Goal: Task Accomplishment & Management: Manage account settings

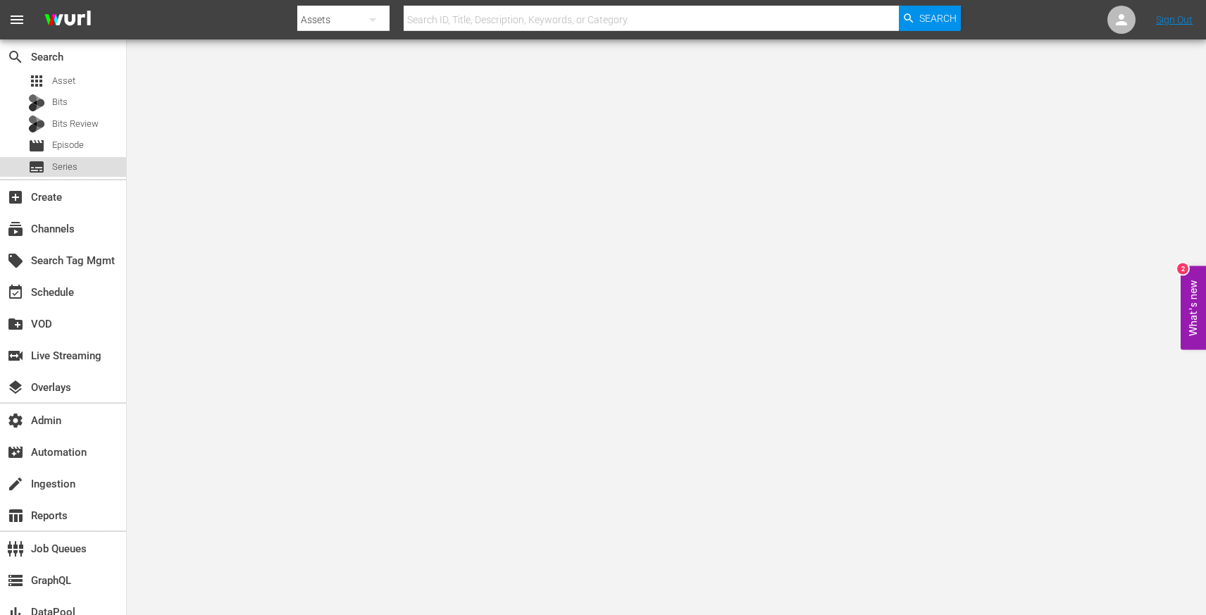
click at [79, 161] on div "subtitles Series" at bounding box center [63, 167] width 126 height 20
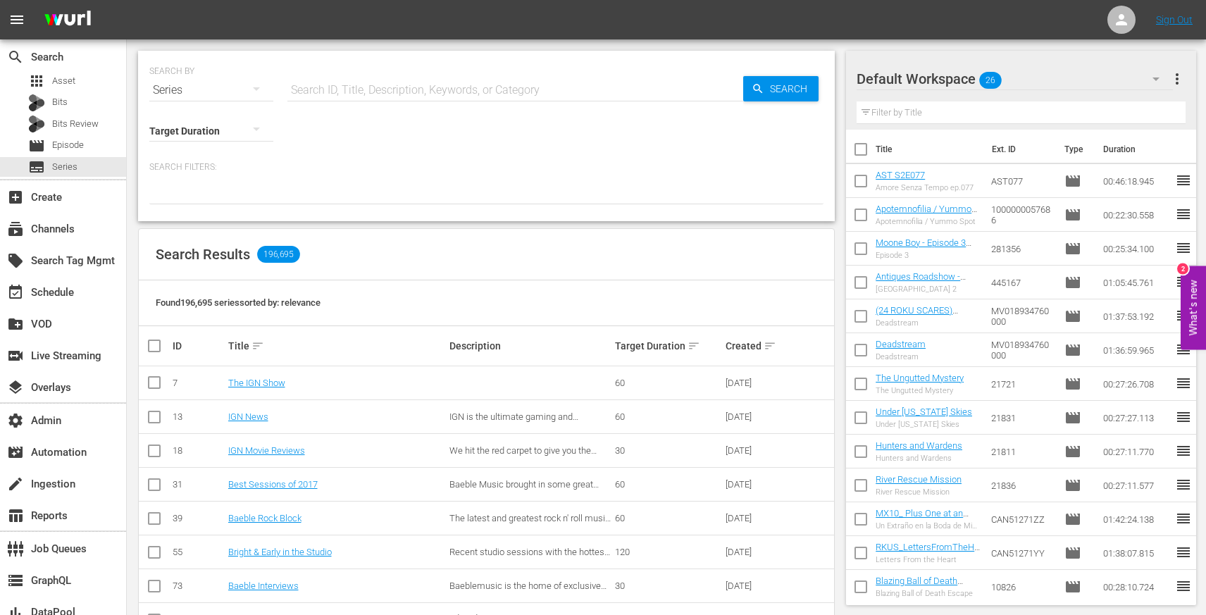
click at [351, 99] on input "text" at bounding box center [515, 90] width 456 height 34
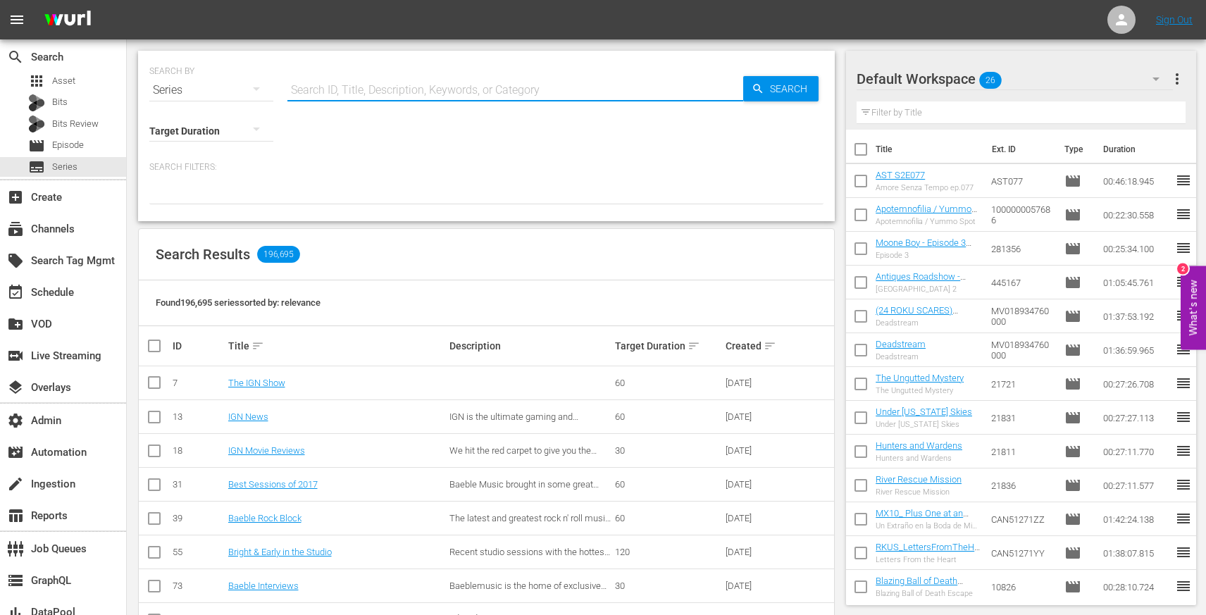
paste input "56780959"
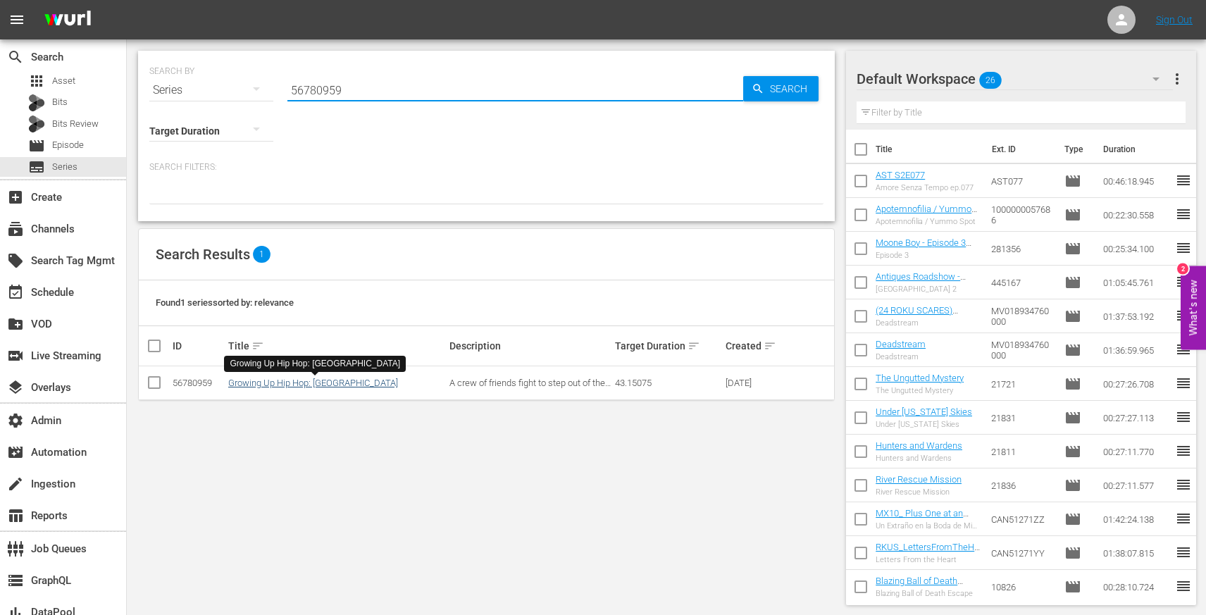
type input "56780959"
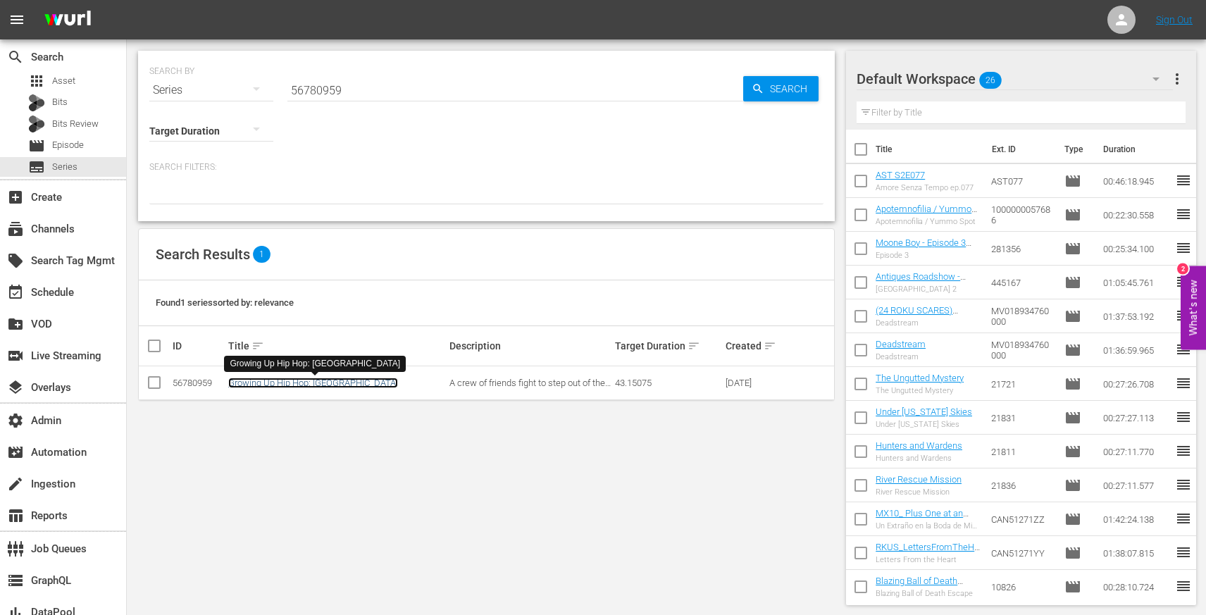
click at [308, 382] on link "Growing Up Hip Hop: Atlanta" at bounding box center [313, 382] width 170 height 11
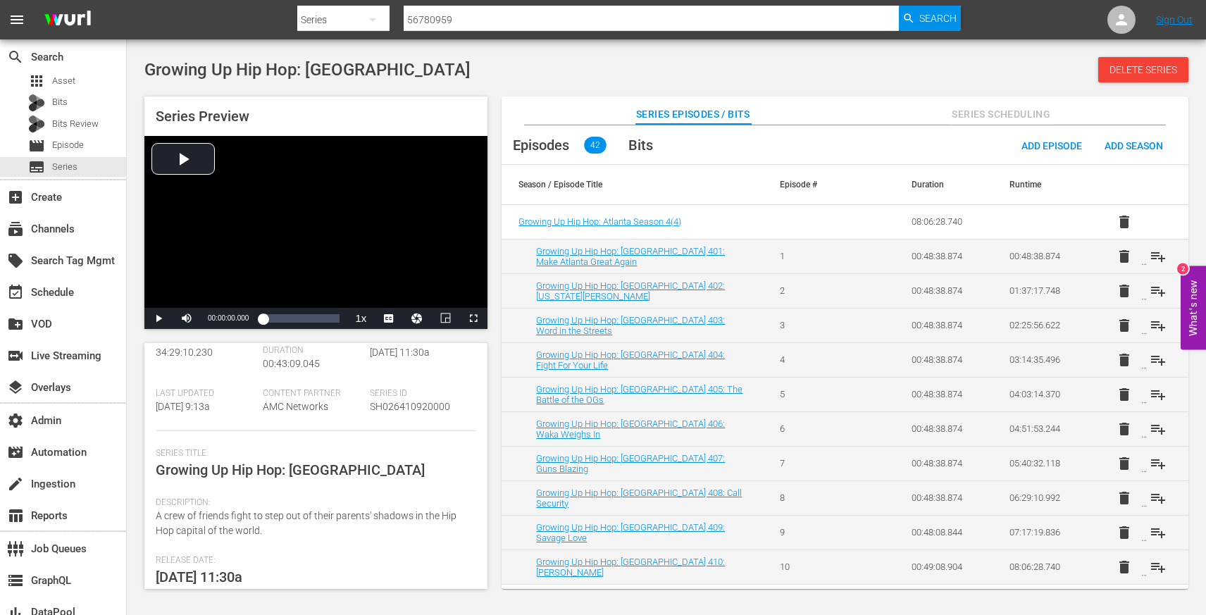
scroll to position [225, 0]
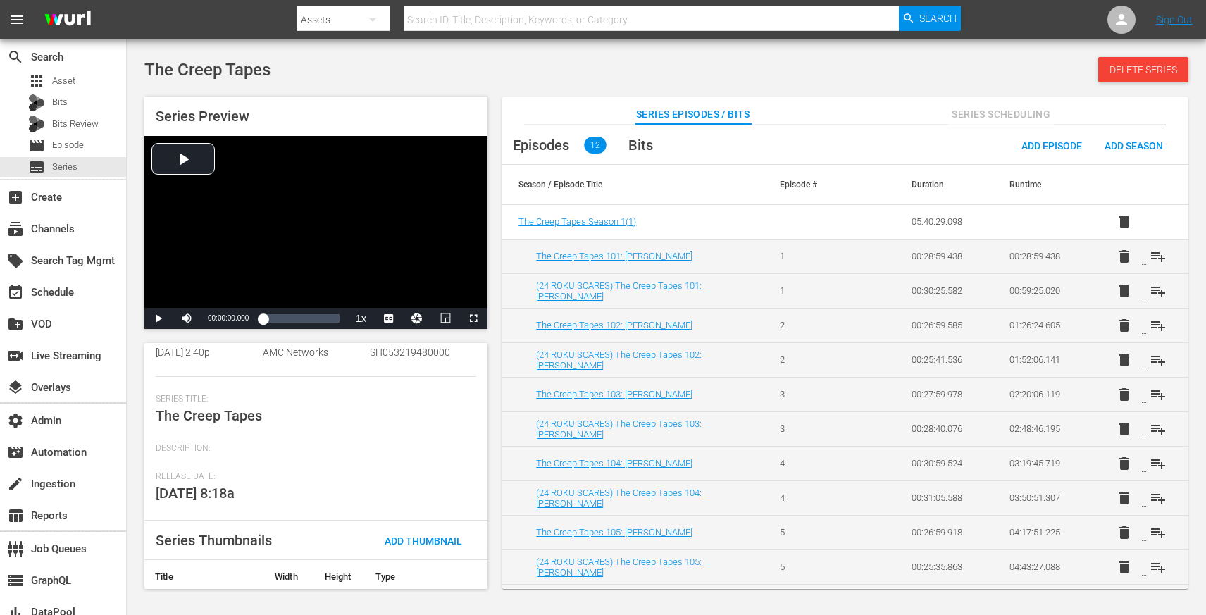
scroll to position [195, 0]
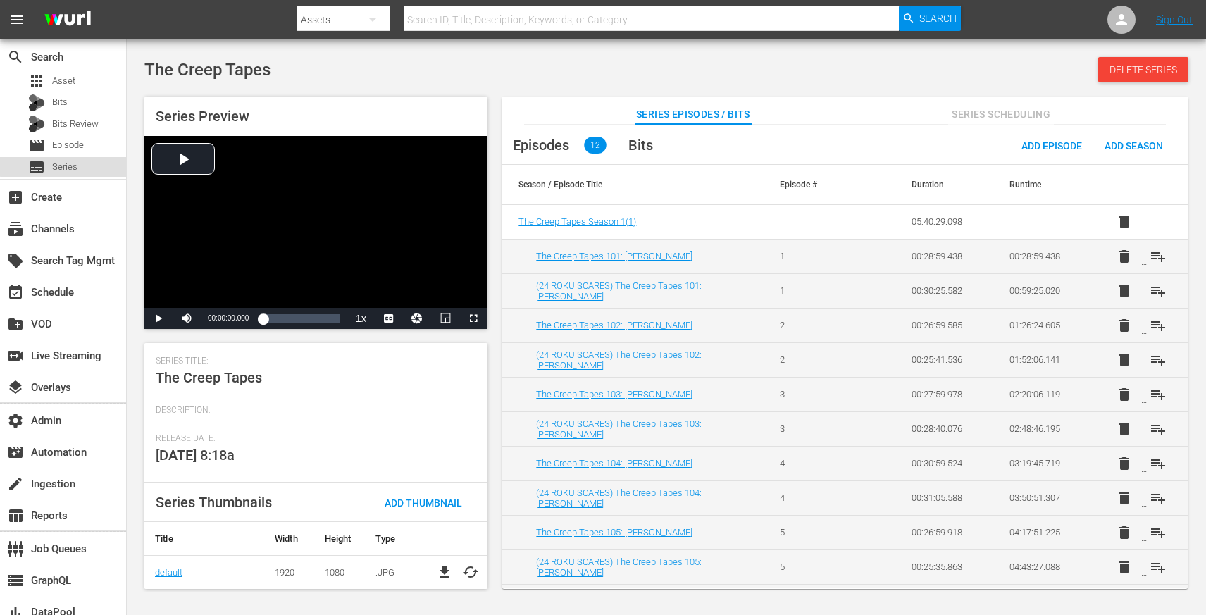
click at [67, 162] on span "Series" at bounding box center [64, 167] width 25 height 14
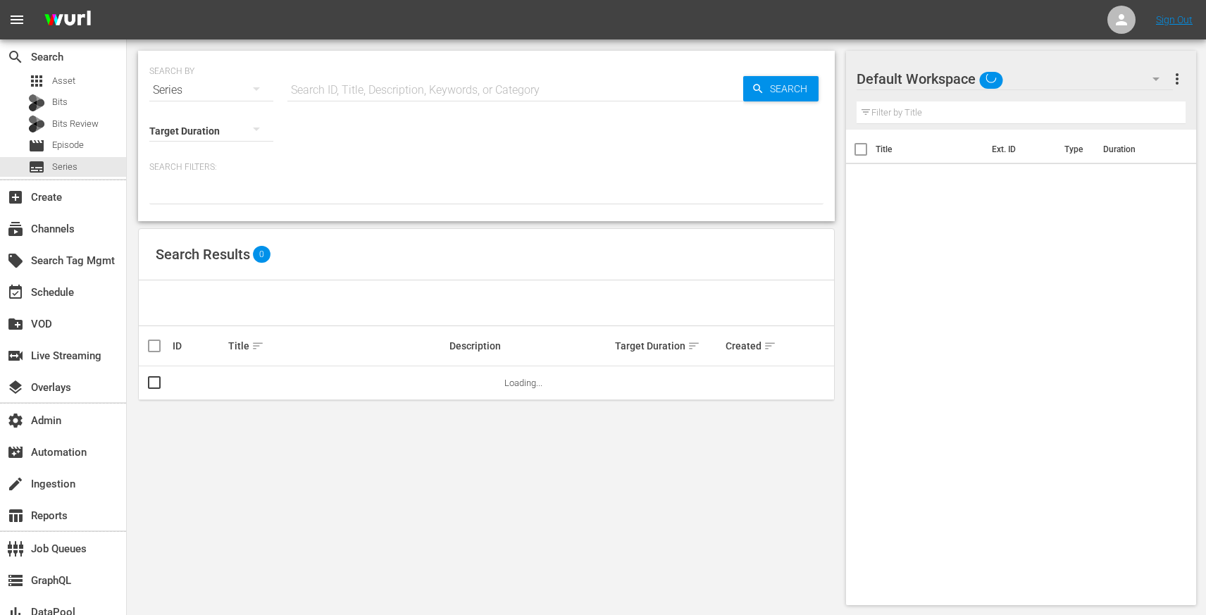
click at [521, 94] on input "text" at bounding box center [515, 90] width 456 height 34
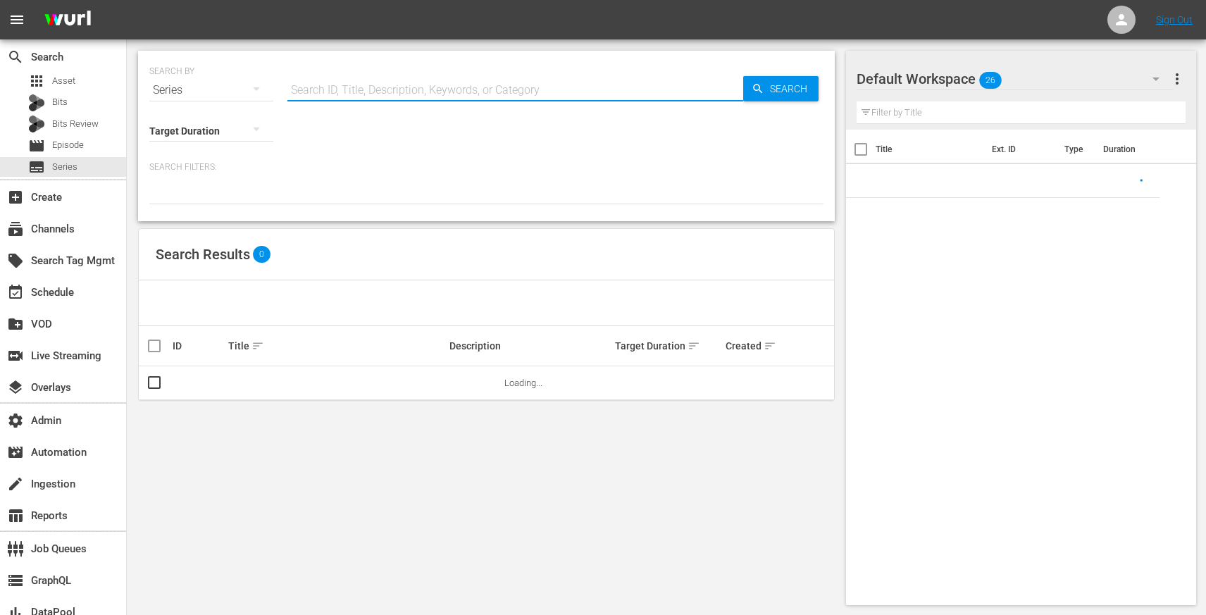
paste input "Inner Demons"
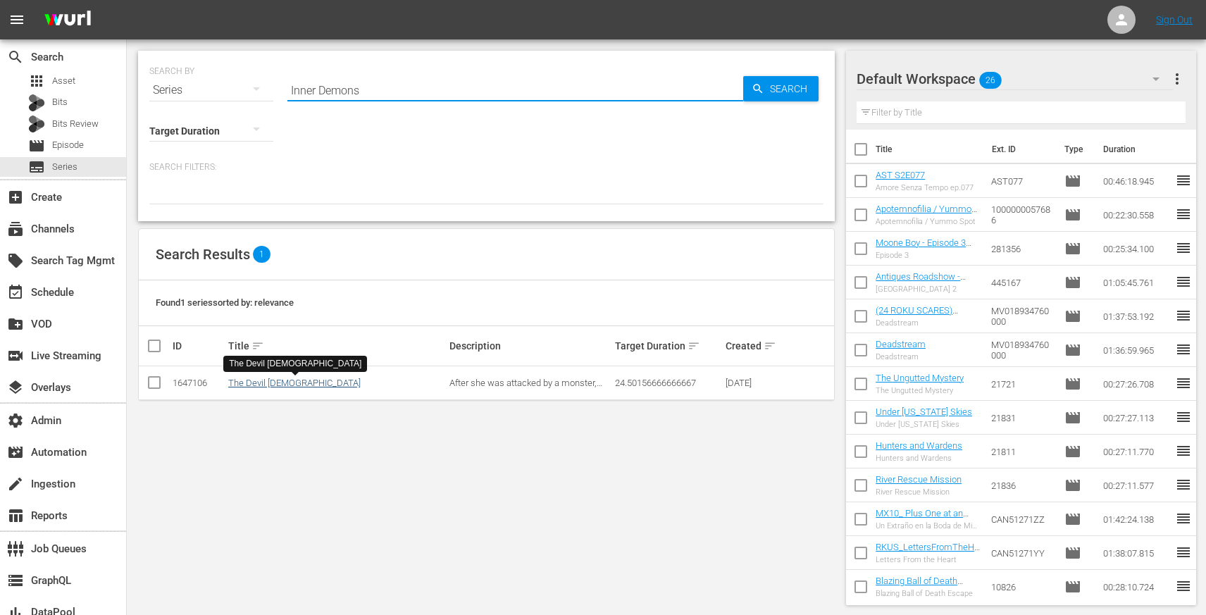
type input "Inner Demons"
click at [266, 384] on link "The Devil Lady" at bounding box center [294, 382] width 132 height 11
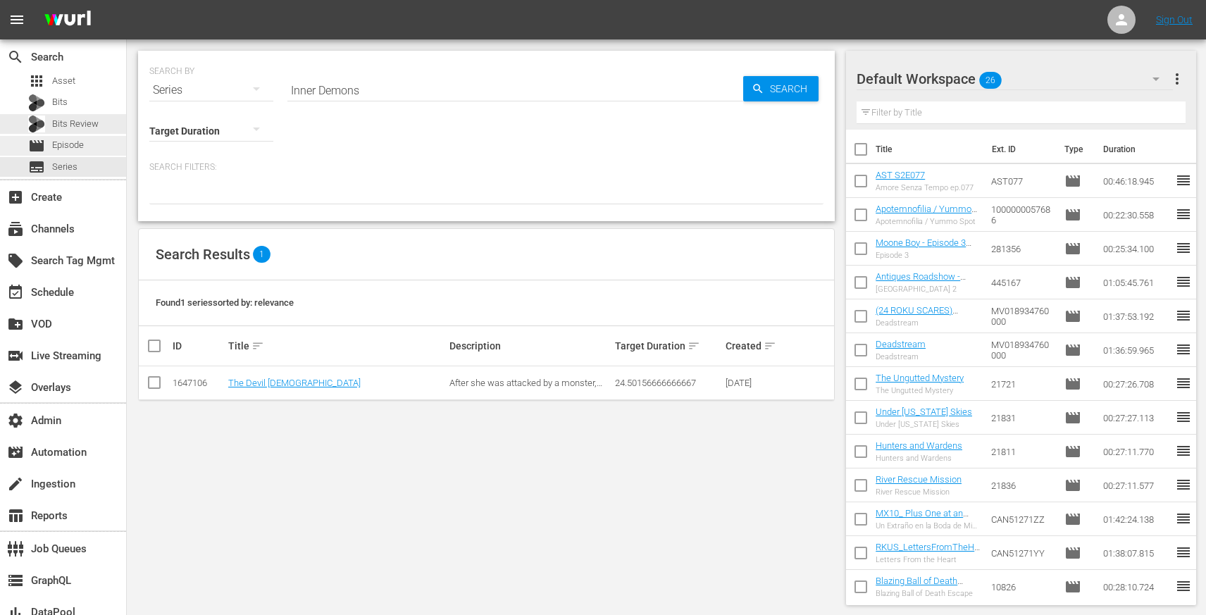
click at [78, 142] on span "Episode" at bounding box center [68, 145] width 32 height 14
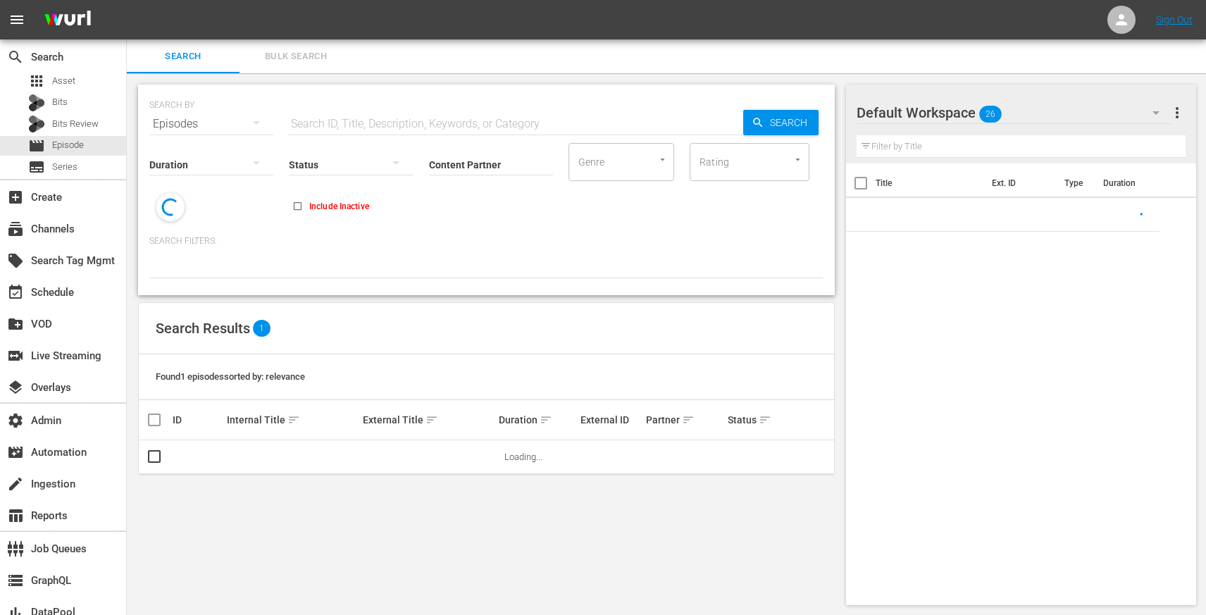
click at [329, 108] on input "text" at bounding box center [515, 124] width 456 height 34
paste input "Inner Demons"
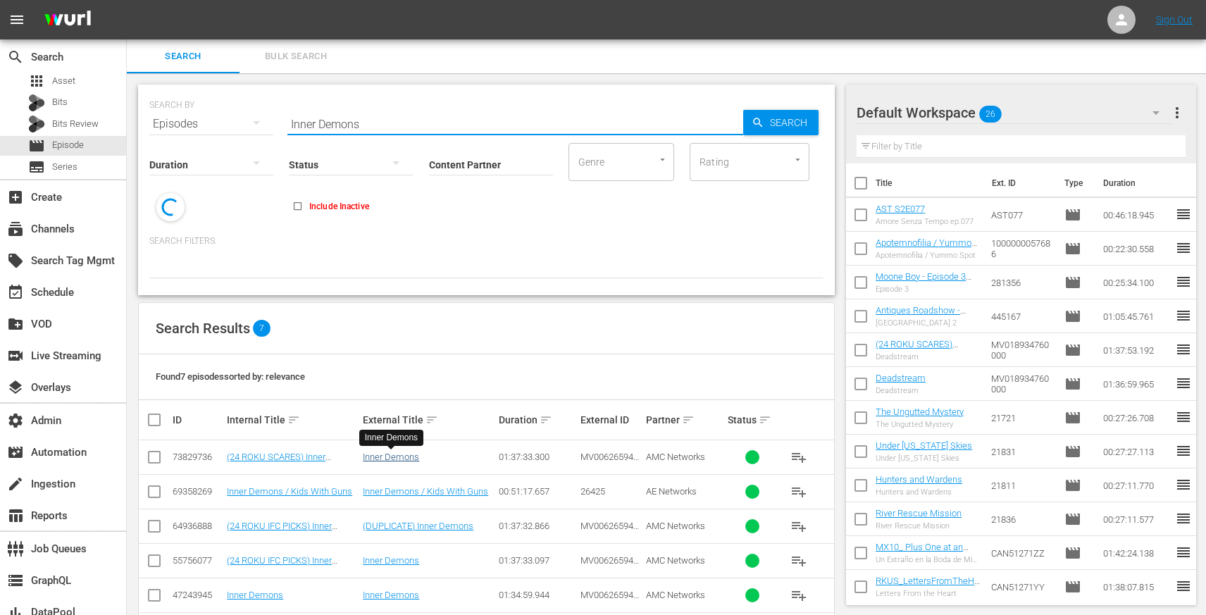
type input "Inner Demons"
click at [375, 457] on link "Inner Demons" at bounding box center [391, 456] width 56 height 11
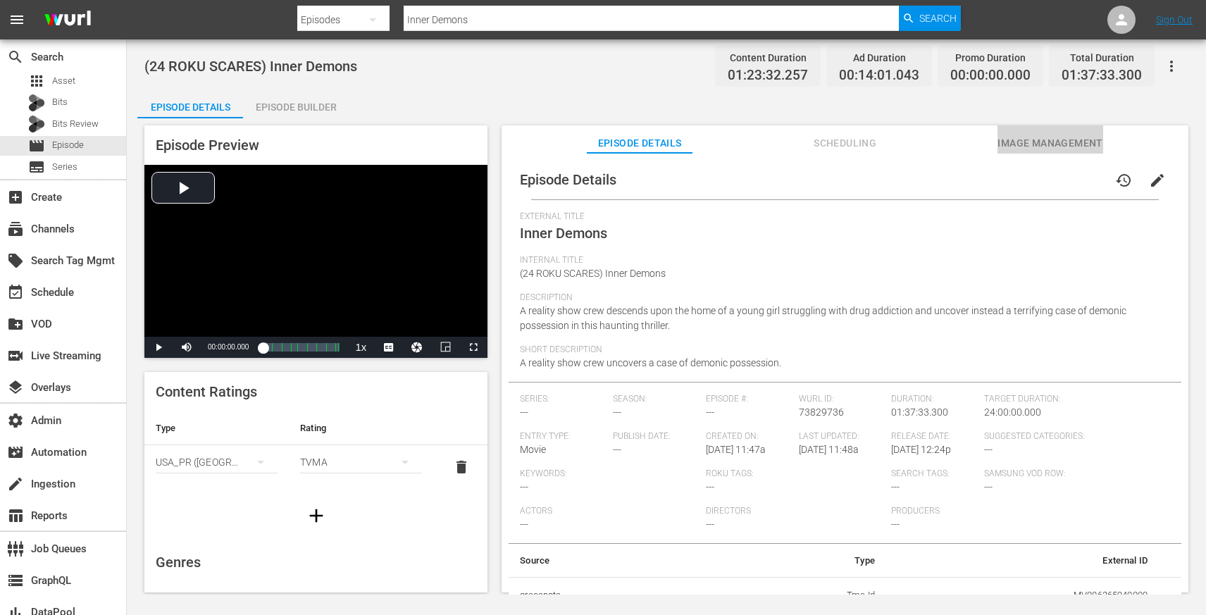
click at [1017, 144] on span "Image Management" at bounding box center [1050, 144] width 106 height 18
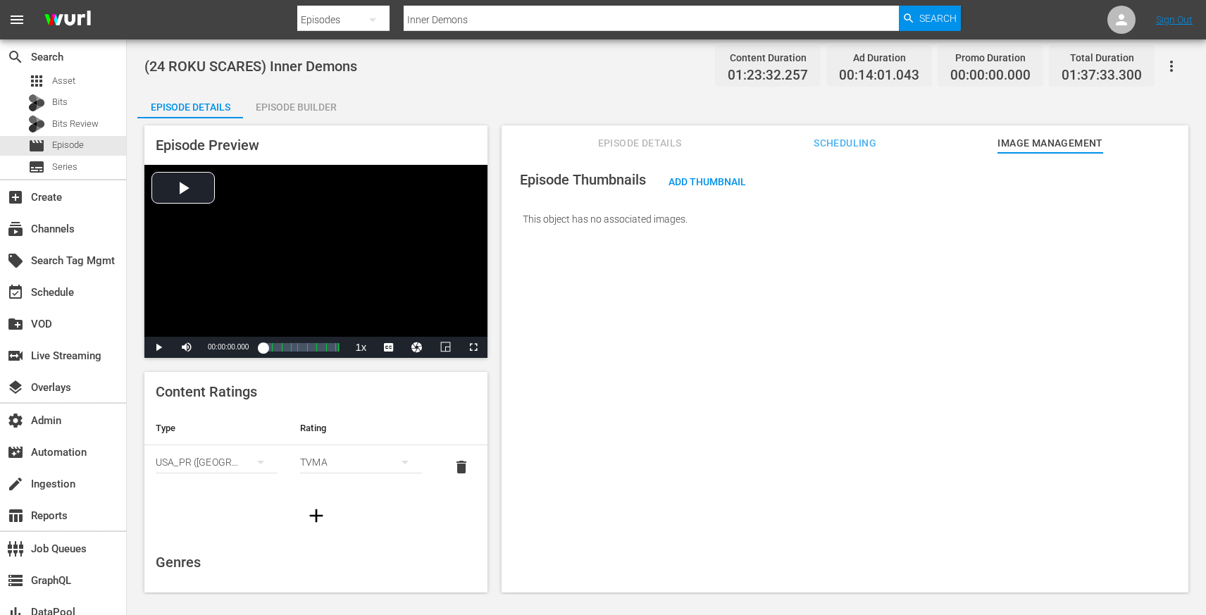
click at [852, 155] on div "Episode Thumbnails Add Thumbnail This object has no associated images." at bounding box center [844, 379] width 687 height 453
click at [852, 151] on span "Scheduling" at bounding box center [845, 144] width 106 height 18
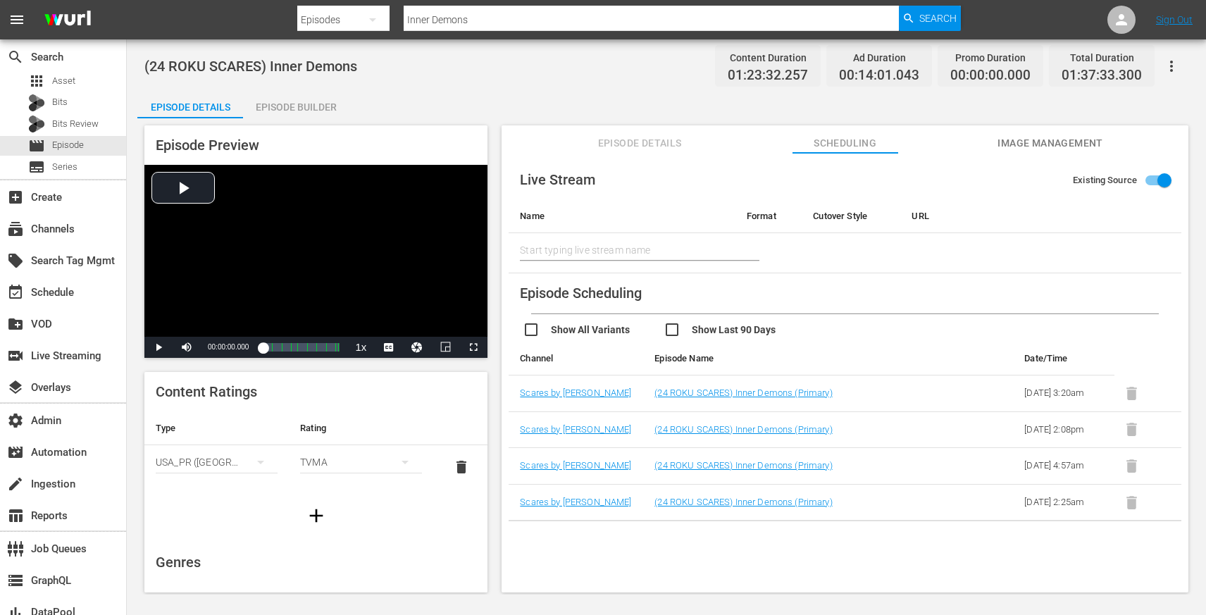
click at [1018, 143] on span "Image Management" at bounding box center [1050, 144] width 106 height 18
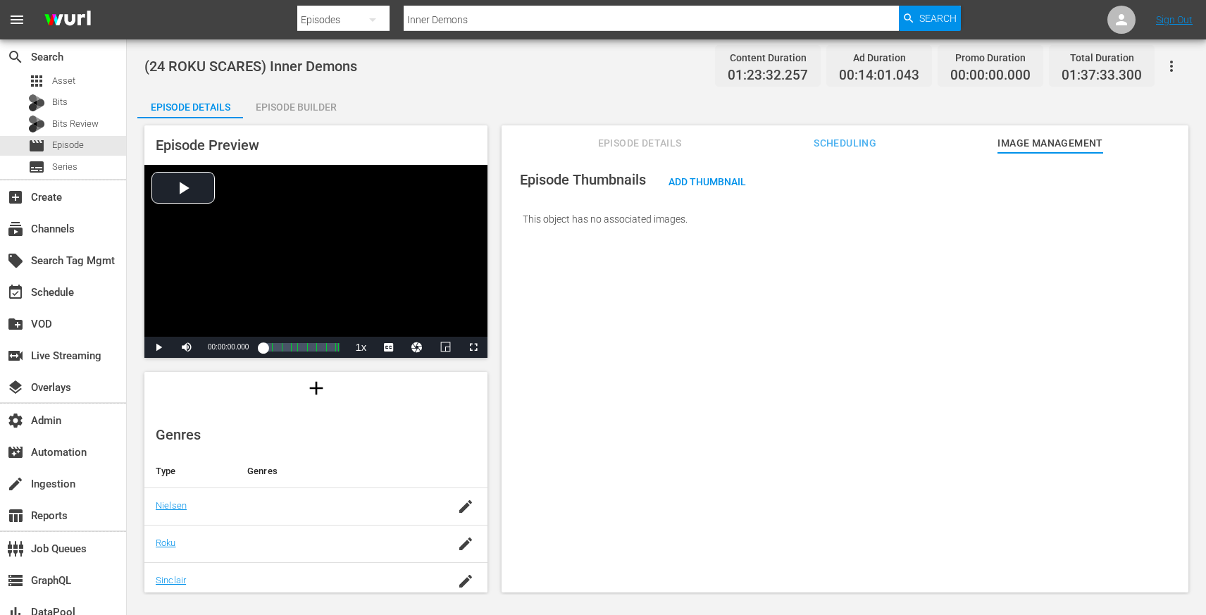
scroll to position [118, 0]
click at [646, 138] on span "Episode Details" at bounding box center [640, 144] width 106 height 18
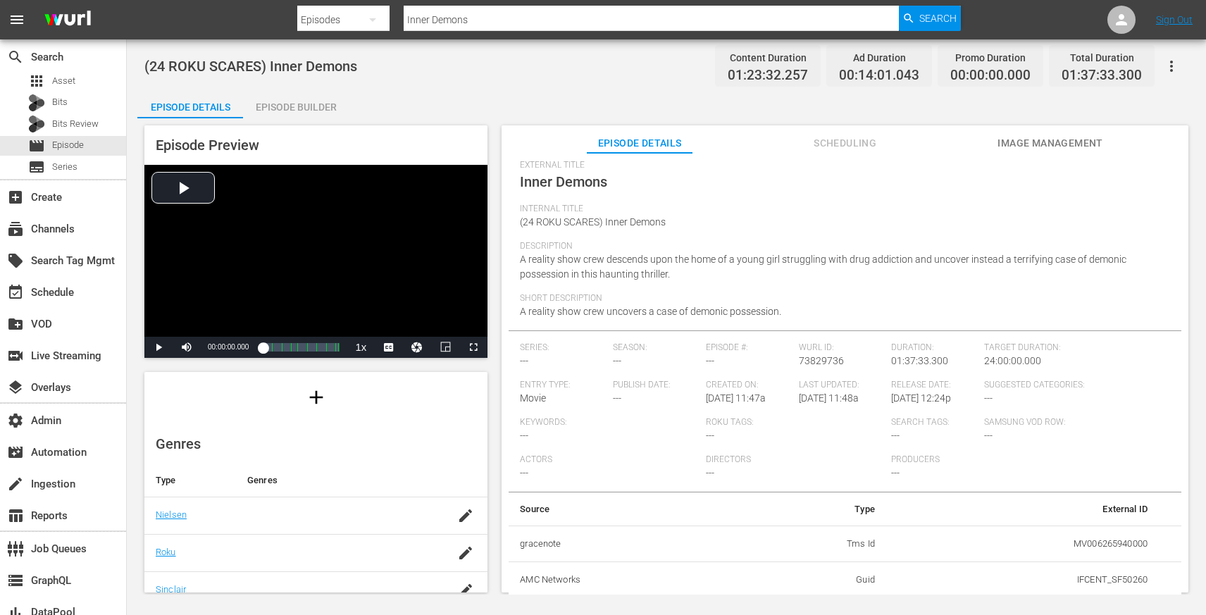
scroll to position [284, 0]
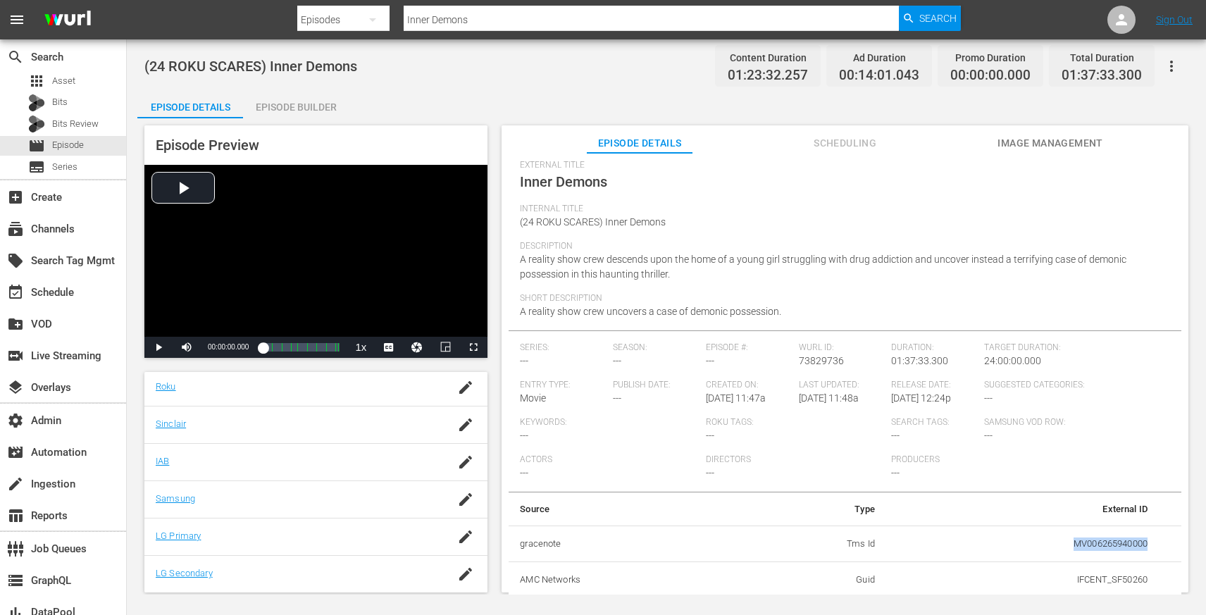
click at [1023, 130] on button "Image Management" at bounding box center [1050, 139] width 106 height 28
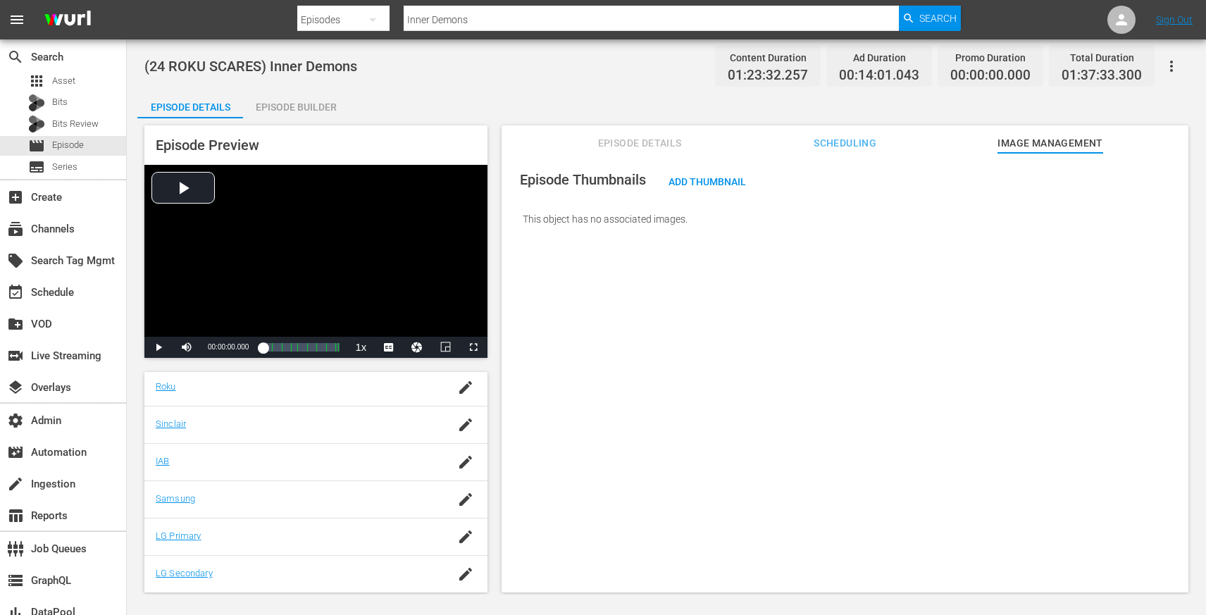
scroll to position [0, 0]
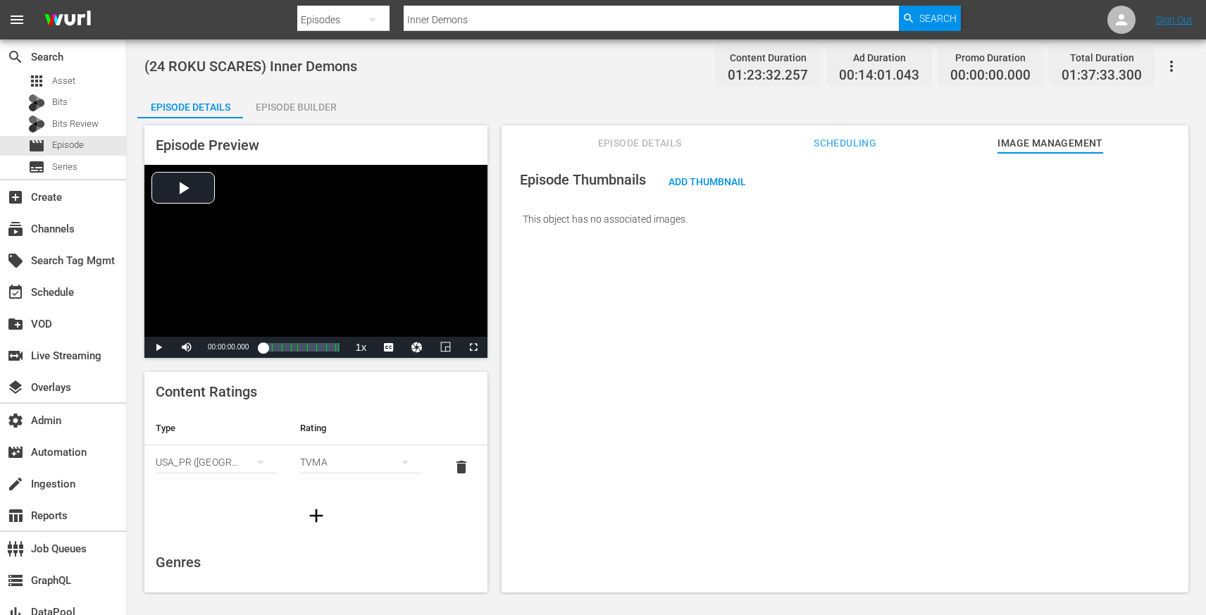
click at [808, 511] on div "Episode Thumbnails Add Thumbnail This object has no associated images." at bounding box center [844, 379] width 687 height 453
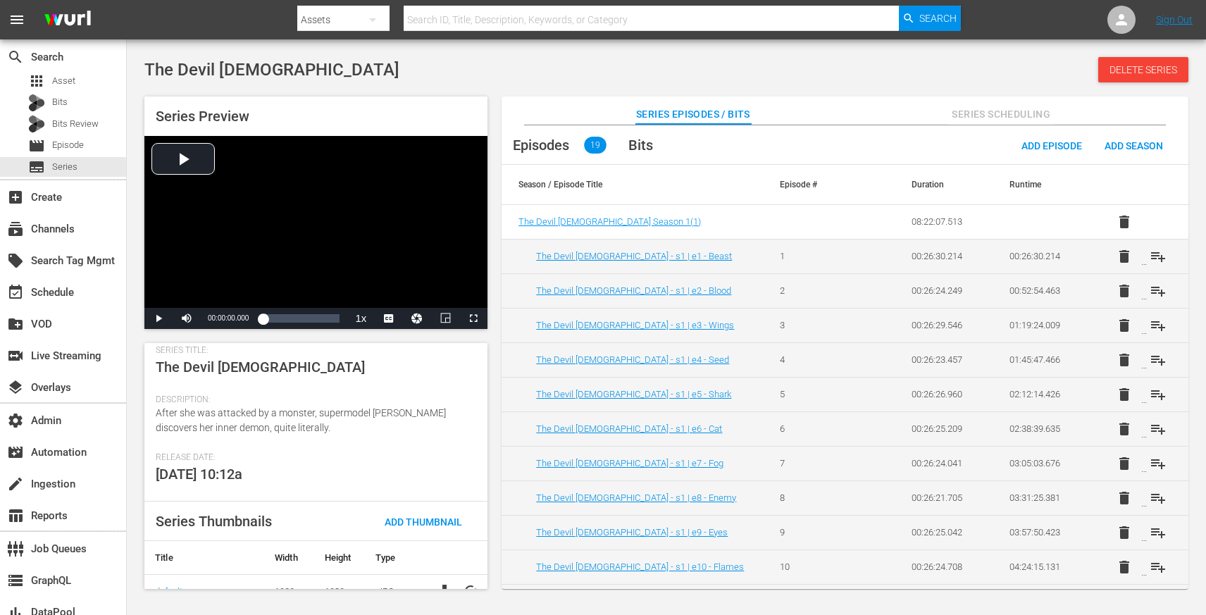
scroll to position [225, 0]
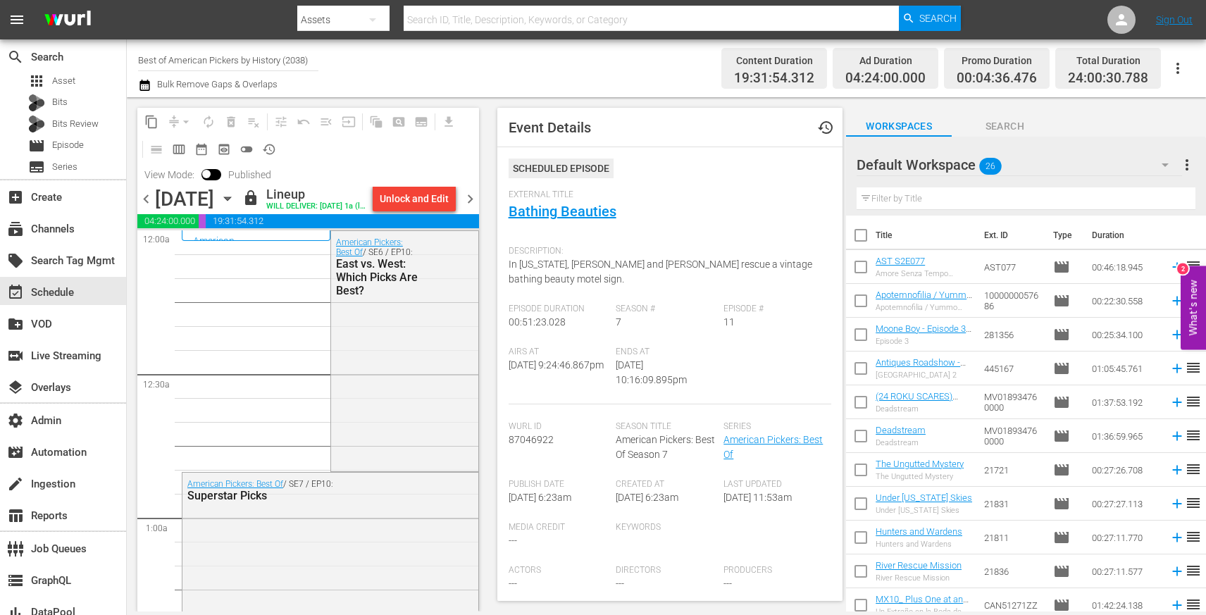
scroll to position [6000, 0]
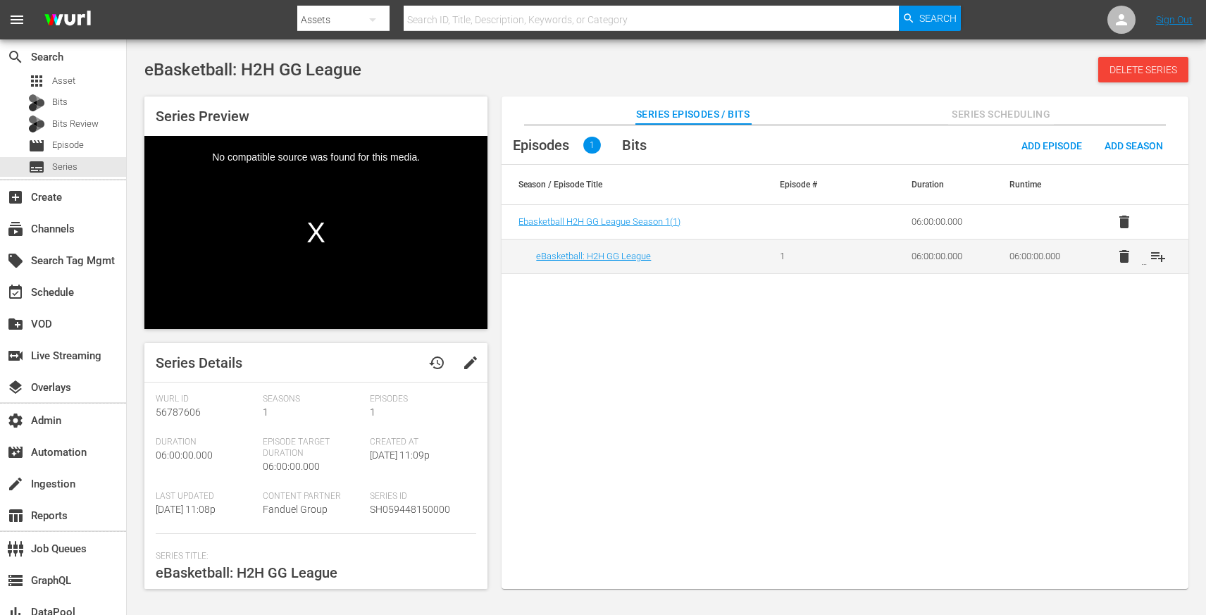
scroll to position [168, 0]
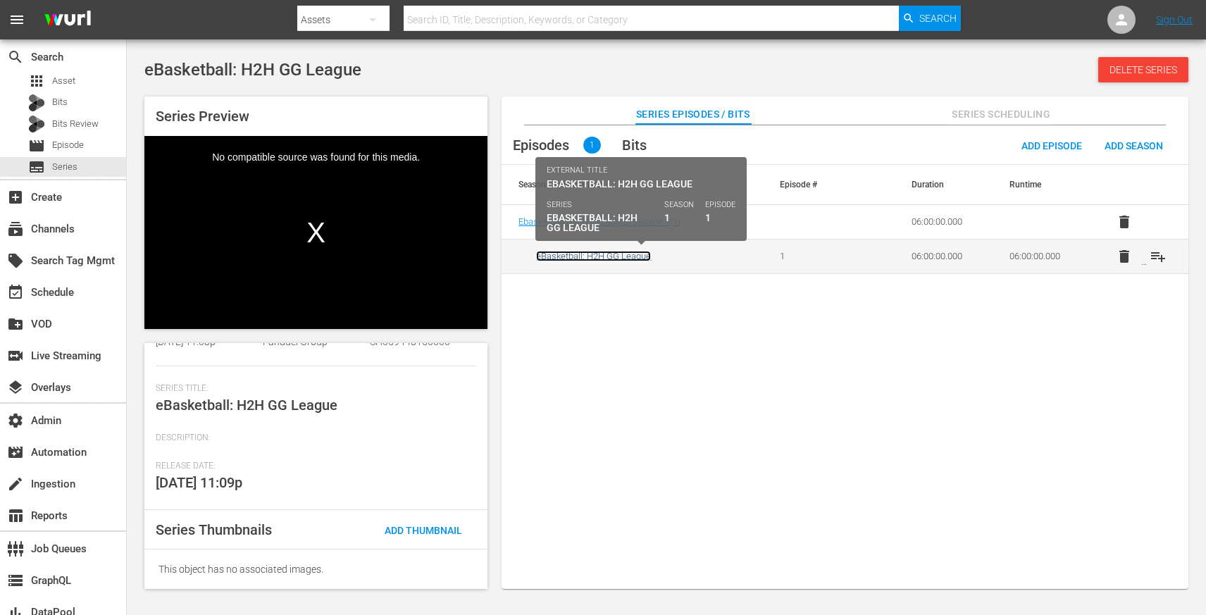
click at [609, 259] on link "eBasketball: H2H GG League" at bounding box center [593, 256] width 115 height 11
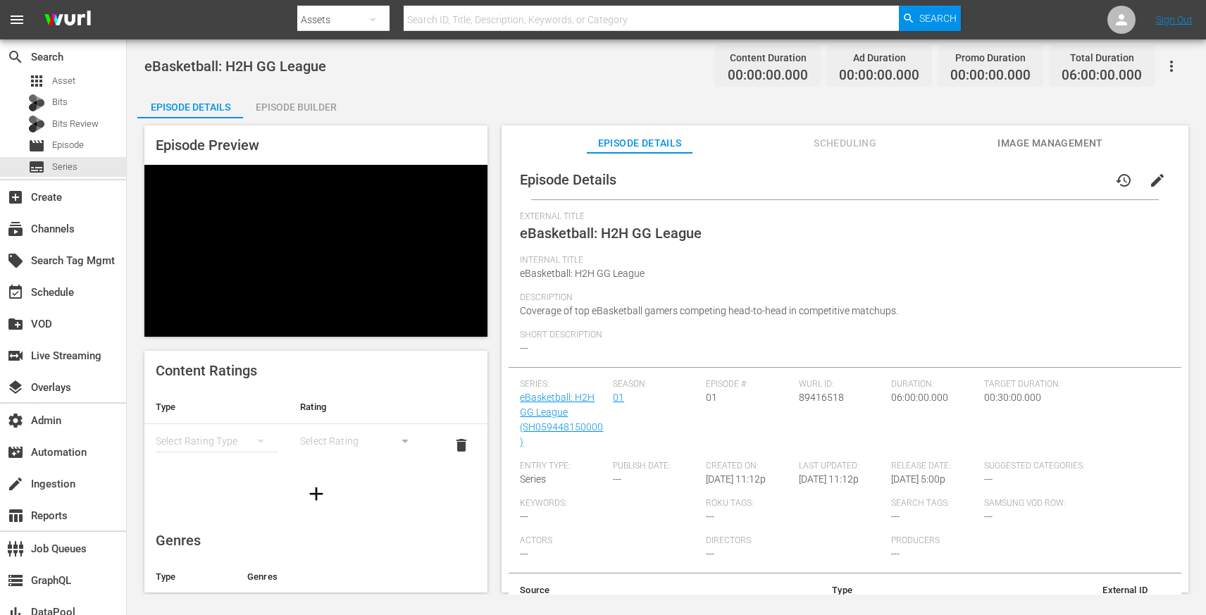
click at [840, 151] on span "Scheduling" at bounding box center [845, 144] width 106 height 18
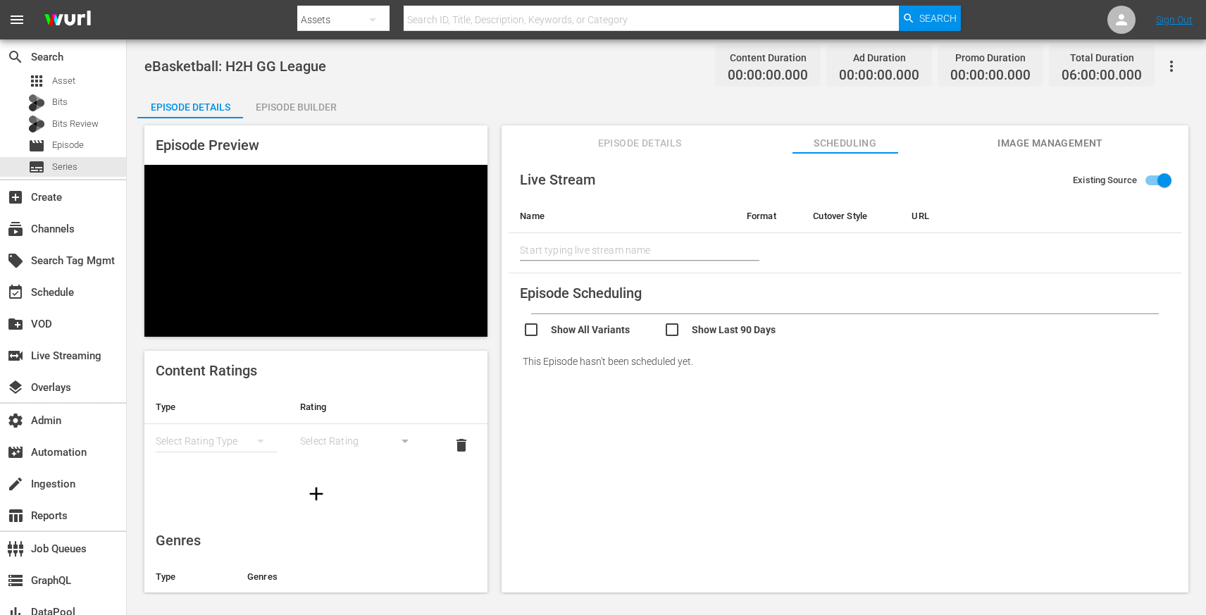
click at [678, 324] on input "checkbox" at bounding box center [733, 331] width 141 height 20
checkbox input "true"
click at [582, 329] on input "checkbox" at bounding box center [593, 331] width 141 height 20
checkbox input "true"
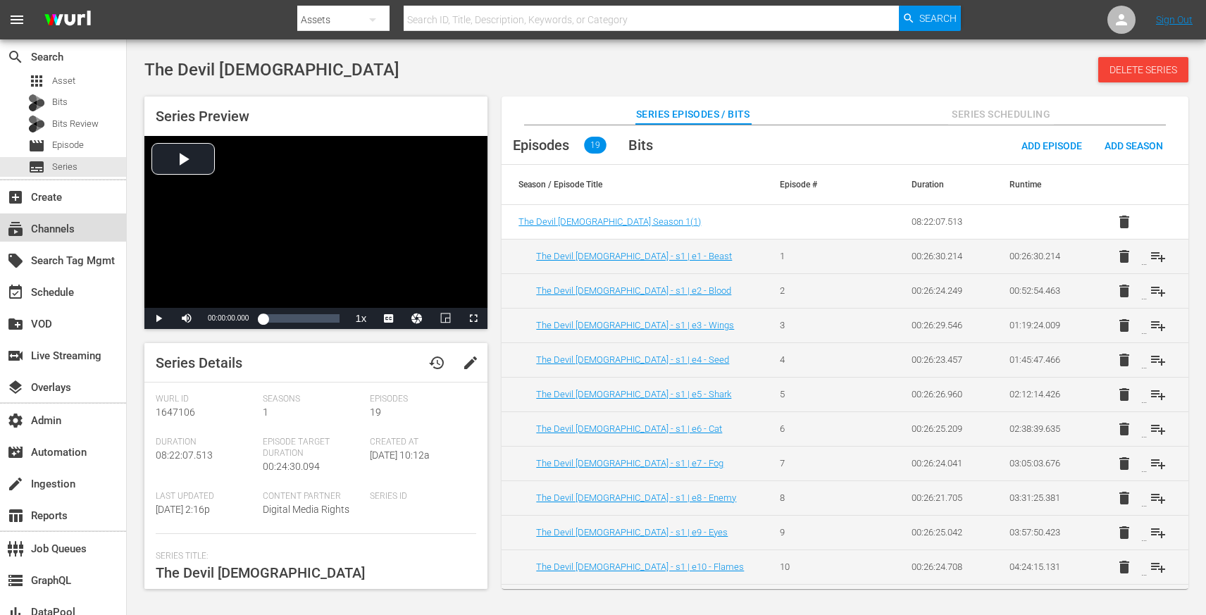
click at [69, 232] on div "subscriptions Channels" at bounding box center [39, 226] width 79 height 13
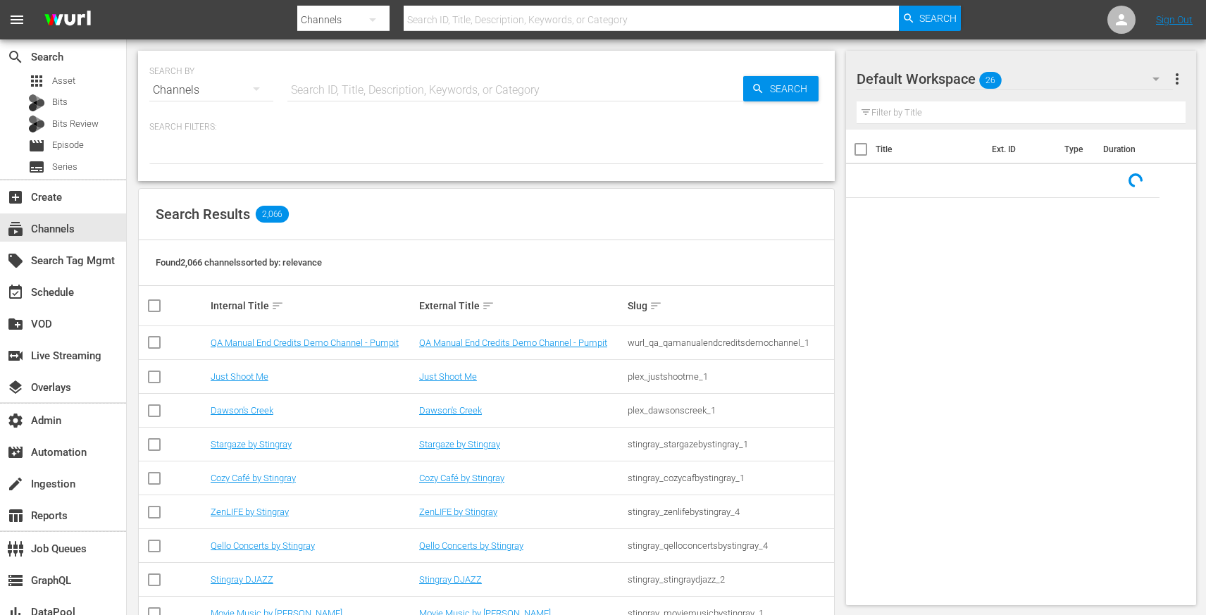
click at [326, 95] on input "text" at bounding box center [515, 90] width 456 height 34
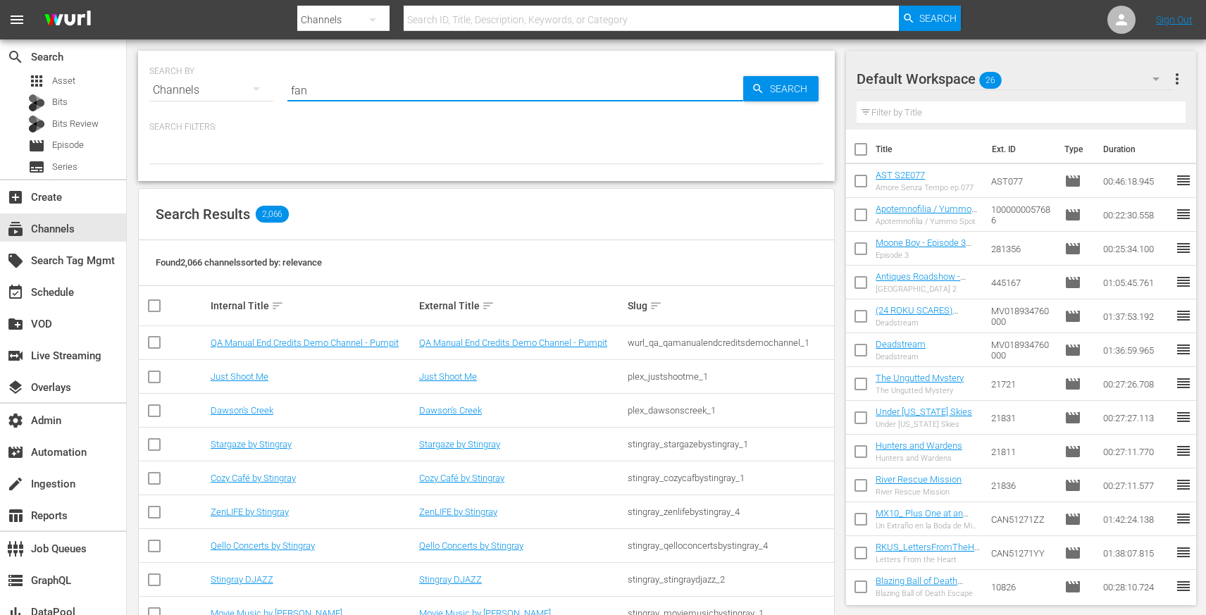
type input "fand"
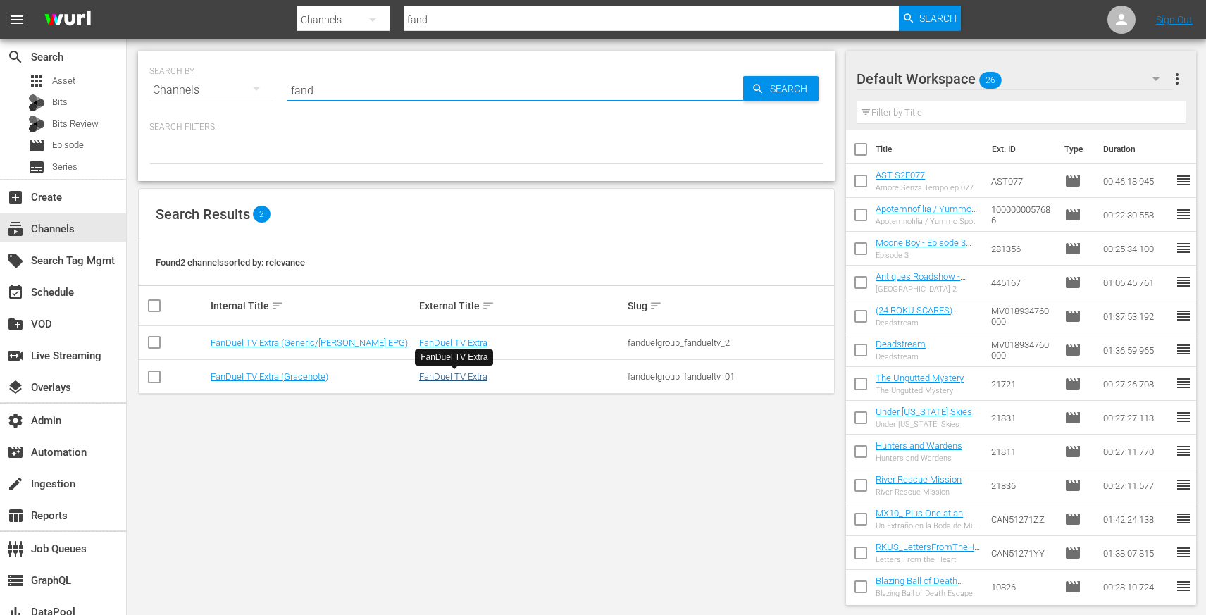
type input "fand"
click at [446, 378] on link "FanDuel TV Extra" at bounding box center [453, 376] width 68 height 11
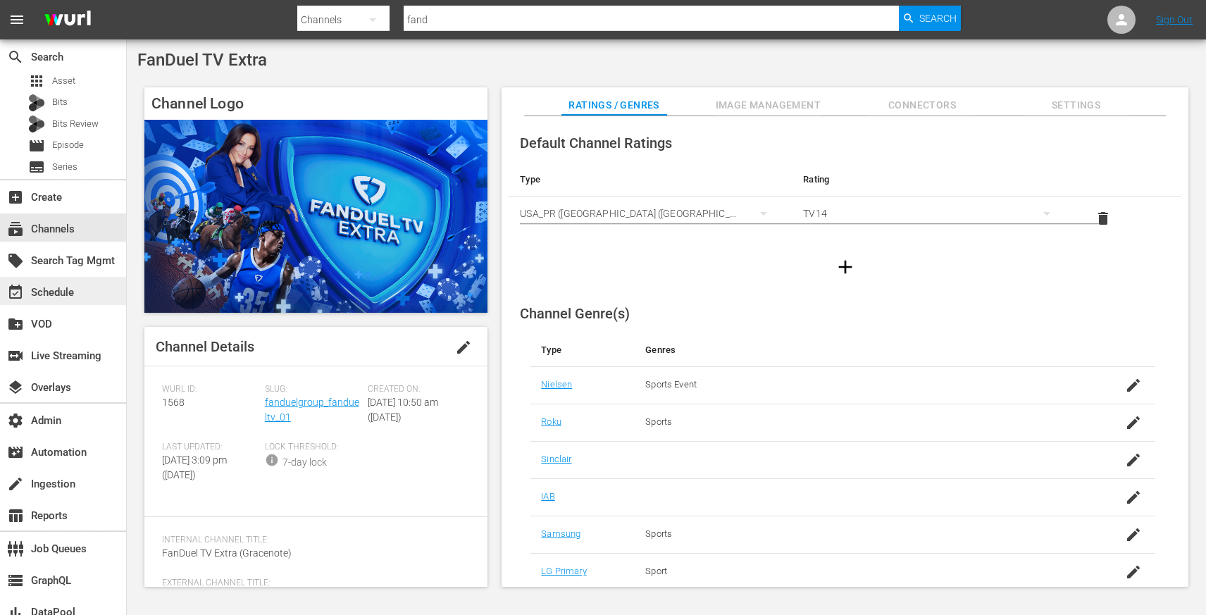
click at [76, 290] on div "event_available Schedule" at bounding box center [39, 290] width 79 height 13
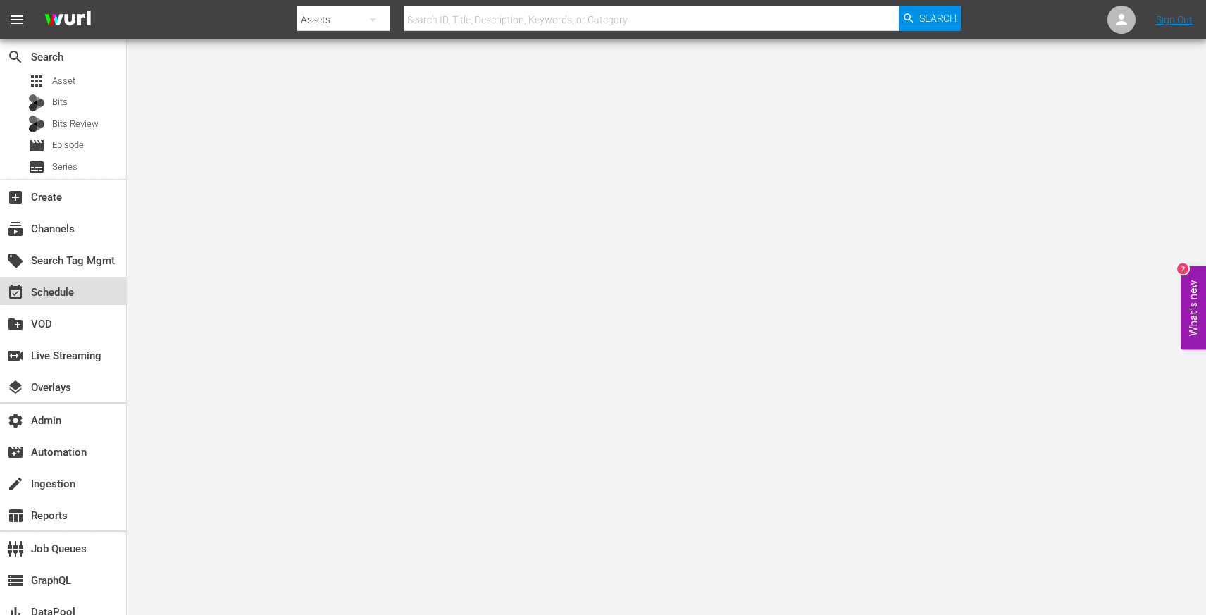
click at [77, 284] on div "event_available Schedule" at bounding box center [39, 290] width 79 height 13
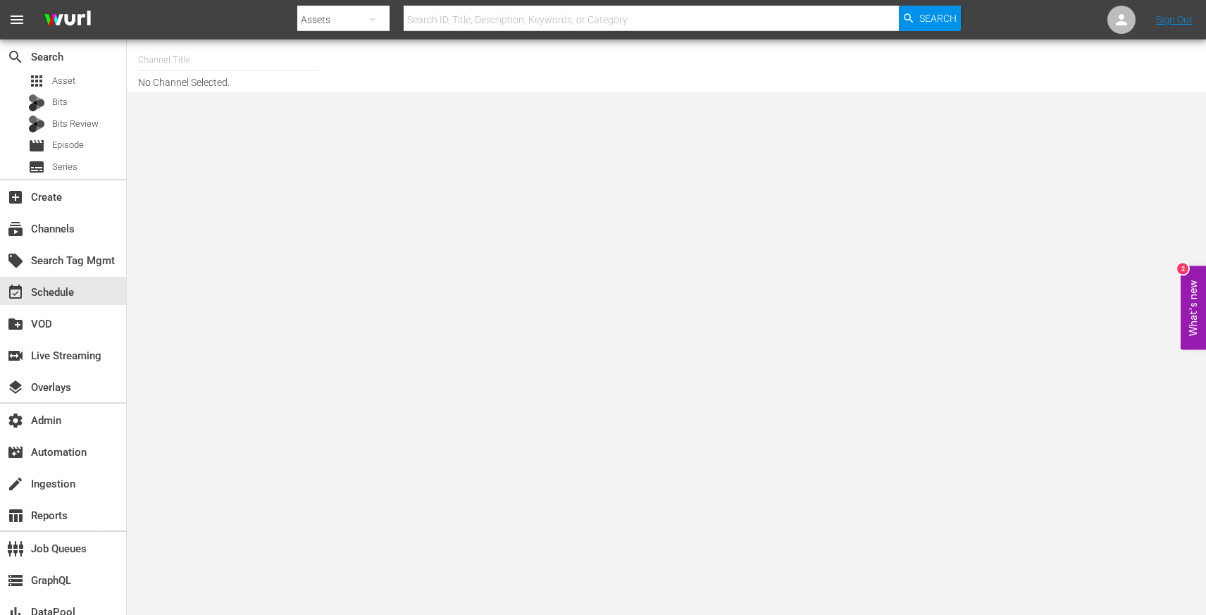
click at [228, 57] on input "text" at bounding box center [228, 60] width 180 height 34
paste input "22351264"
type input "22351264"
click at [73, 136] on div "movie Episode" at bounding box center [56, 146] width 56 height 20
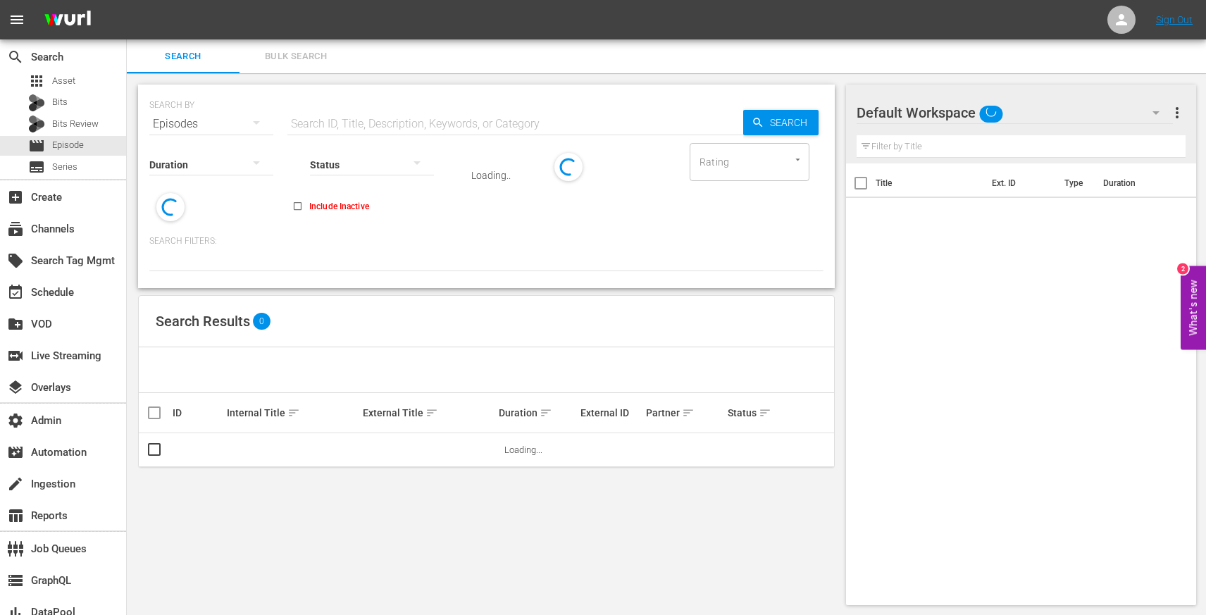
click at [316, 115] on input "text" at bounding box center [515, 124] width 456 height 34
paste input "22351264"
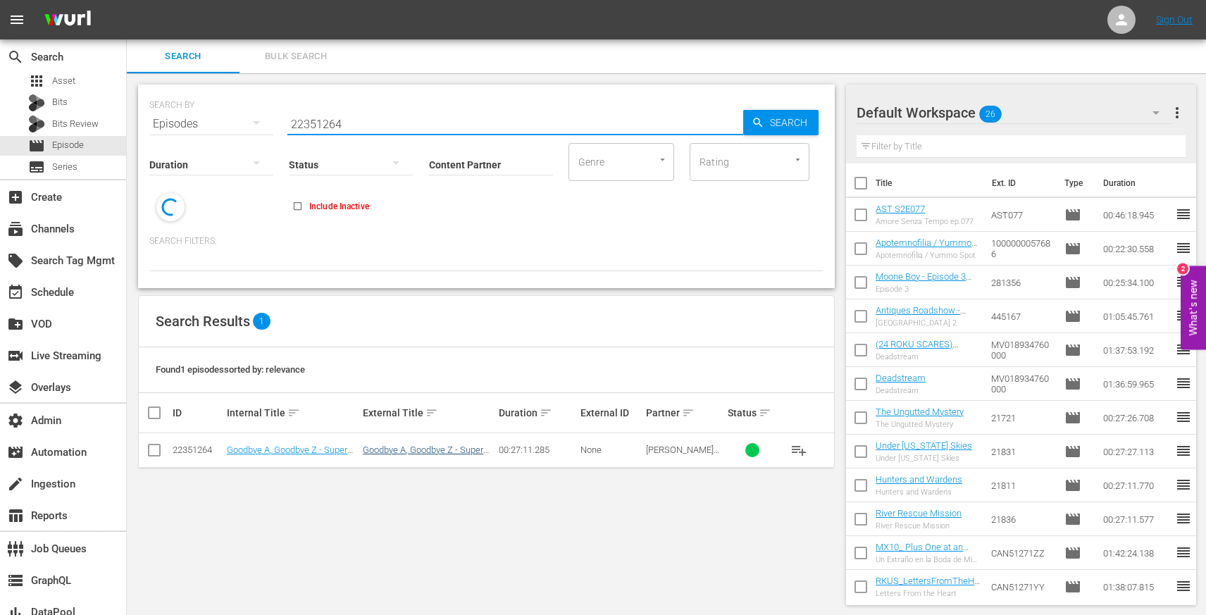
type input "22351264"
click at [408, 451] on link "Goodbye A, Goodbye Z - Super Simple ABCs and more" at bounding box center [423, 454] width 120 height 21
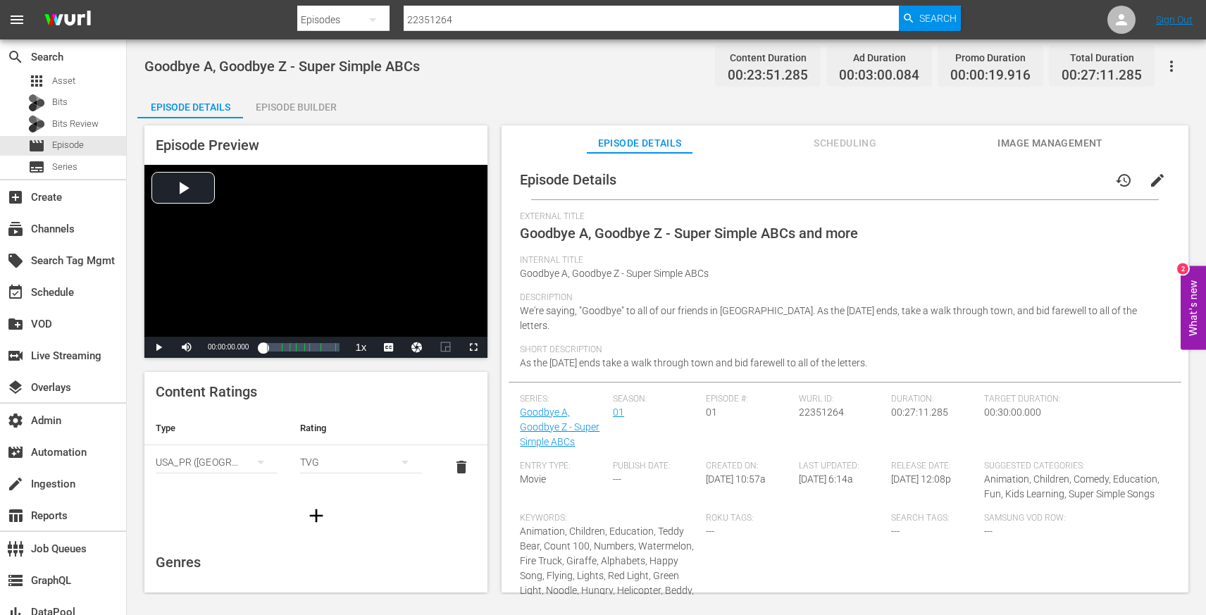
click at [1159, 180] on button "edit" at bounding box center [1157, 180] width 34 height 34
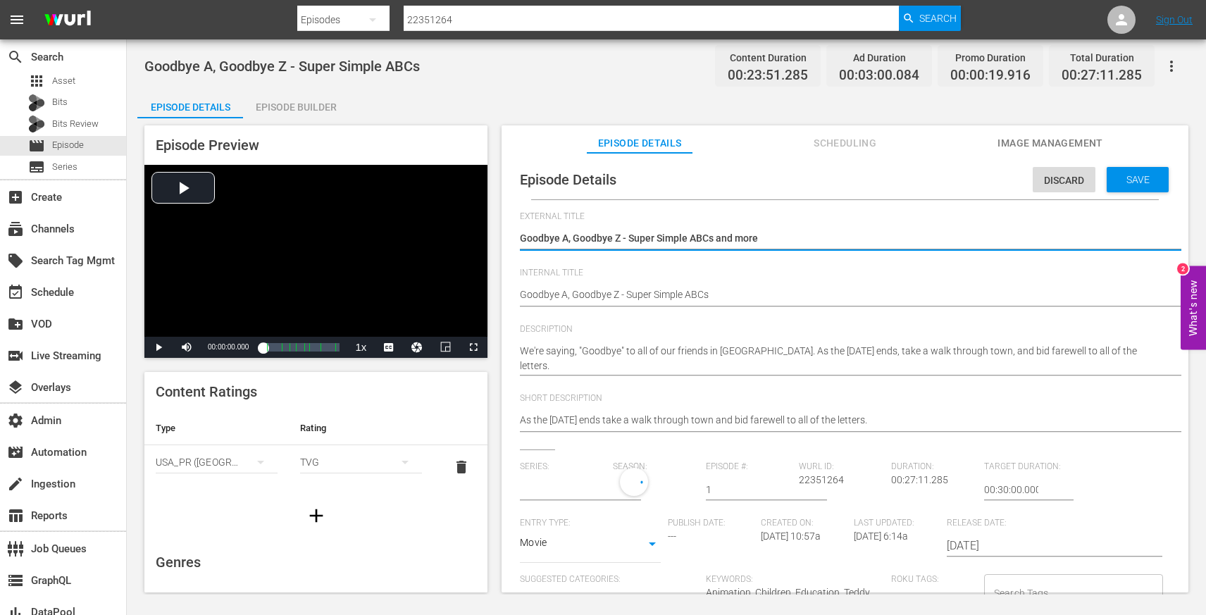
type input "Goodbye A, Goodbye Z - Super Simple ABCs"
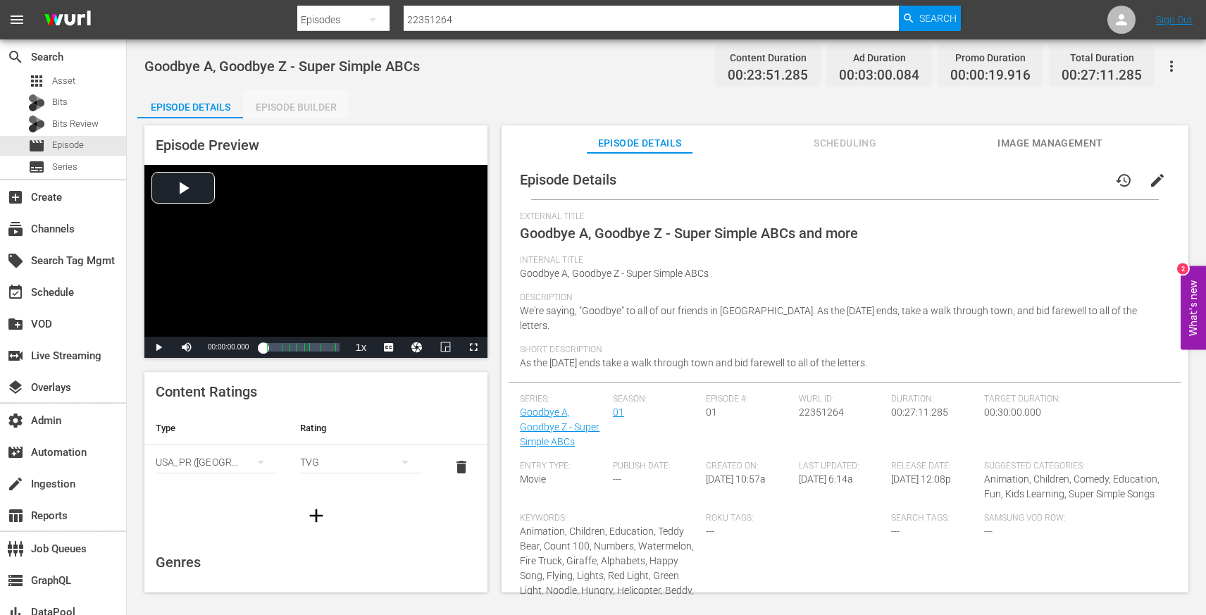
click at [305, 110] on div "Episode Builder" at bounding box center [296, 107] width 106 height 34
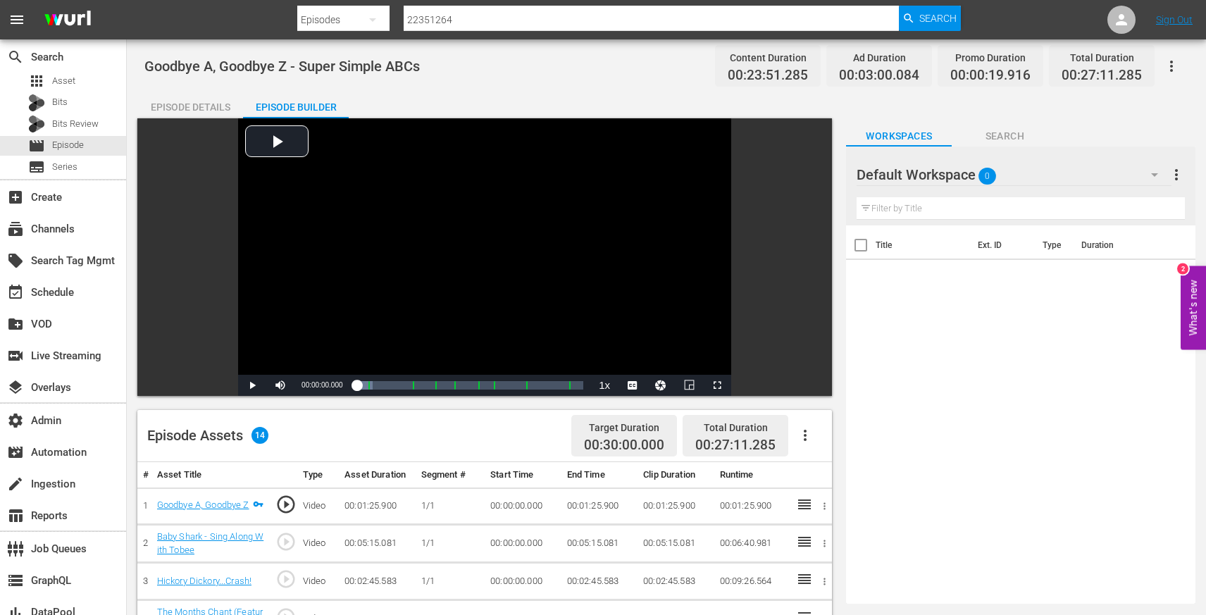
click at [215, 112] on div "Episode Details" at bounding box center [190, 107] width 106 height 34
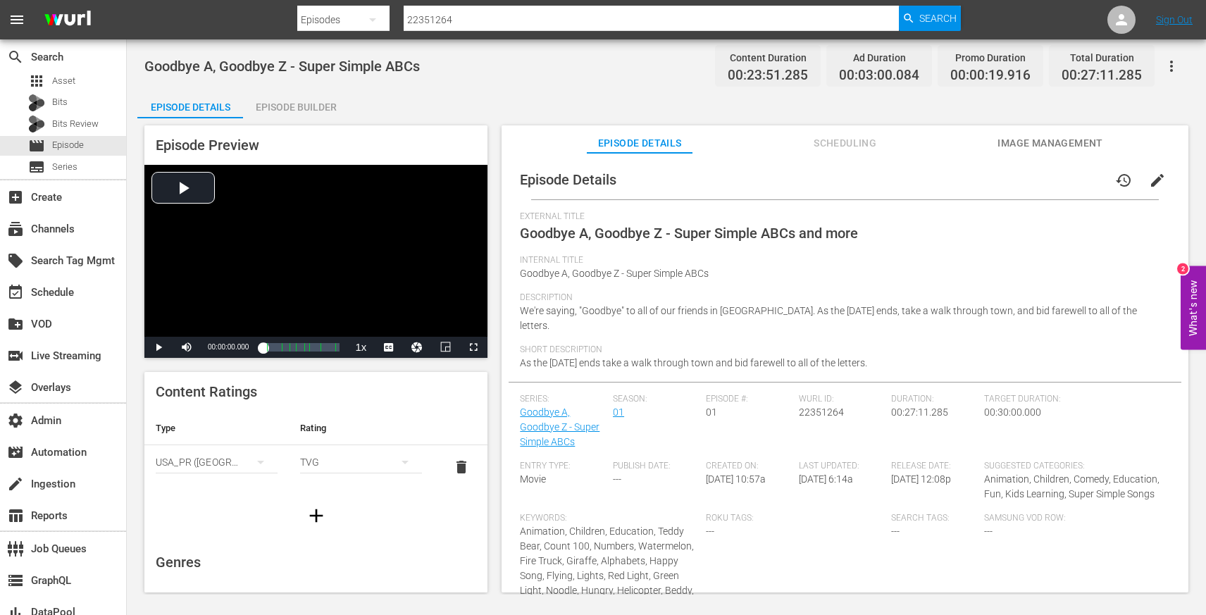
click at [844, 141] on span "Scheduling" at bounding box center [845, 144] width 106 height 18
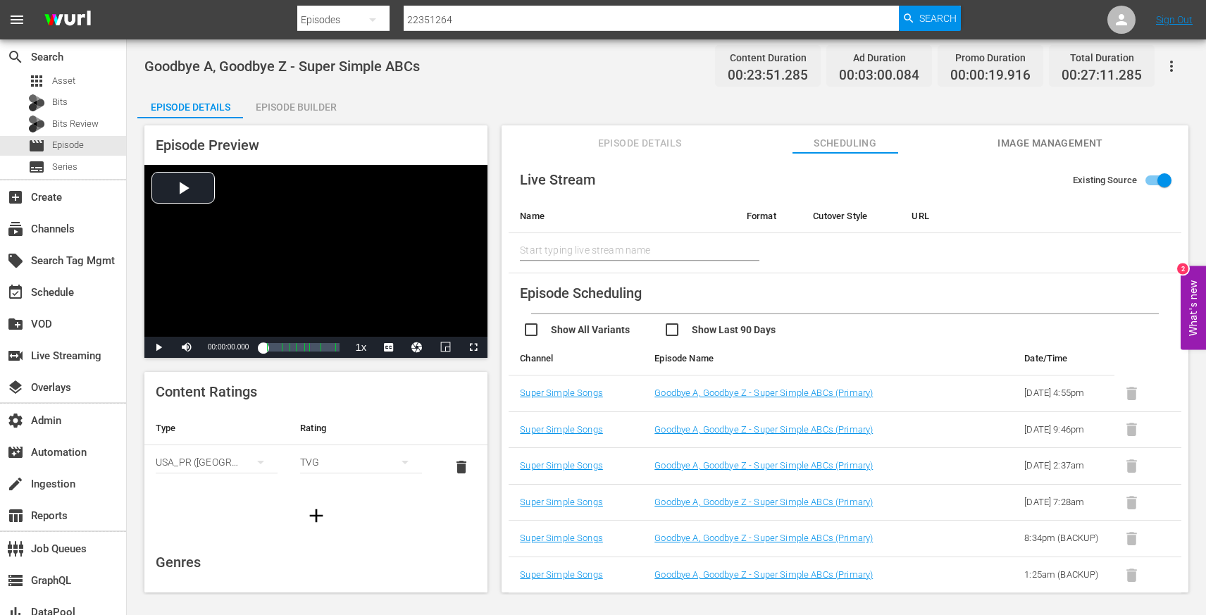
scroll to position [48, 0]
click at [675, 578] on link "Goodbye A, Goodbye Z - Super Simple ABCs (Primary)" at bounding box center [763, 574] width 218 height 11
click at [678, 537] on link "Goodbye A, Goodbye Z - Super Simple ABCs (Primary)" at bounding box center [763, 537] width 218 height 11
click at [682, 497] on link "Goodbye A, Goodbye Z - Super Simple ABCs (Primary)" at bounding box center [763, 502] width 218 height 11
click at [687, 460] on link "Goodbye A, Goodbye Z - Super Simple ABCs (Primary)" at bounding box center [763, 465] width 218 height 11
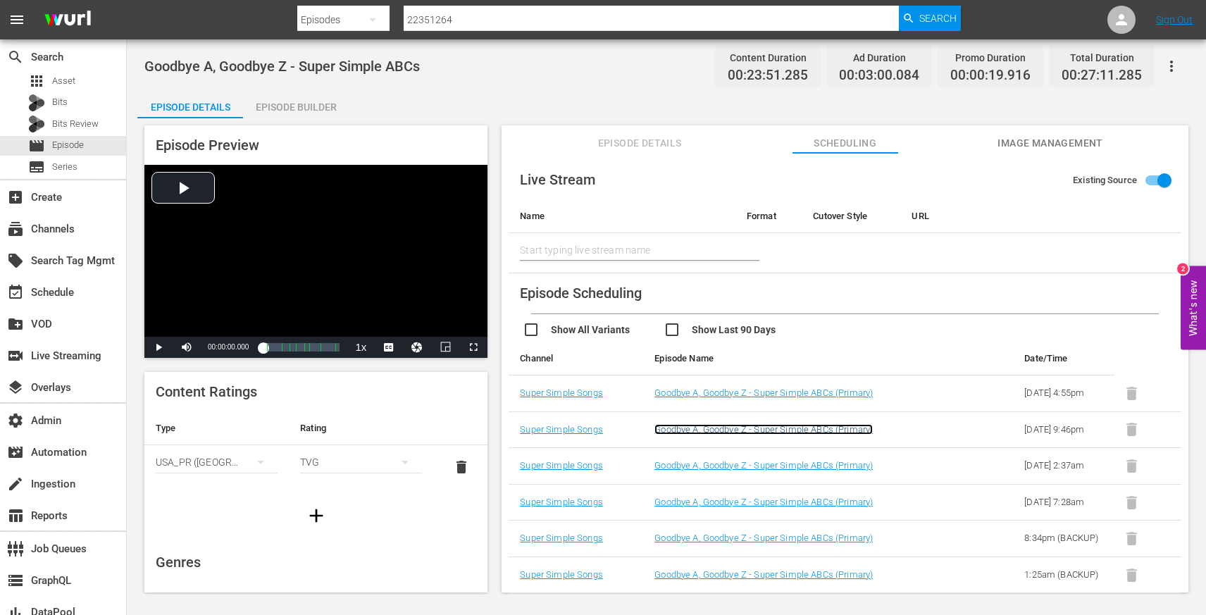
click at [690, 424] on link "Goodbye A, Goodbye Z - Super Simple ABCs (Primary)" at bounding box center [763, 429] width 218 height 11
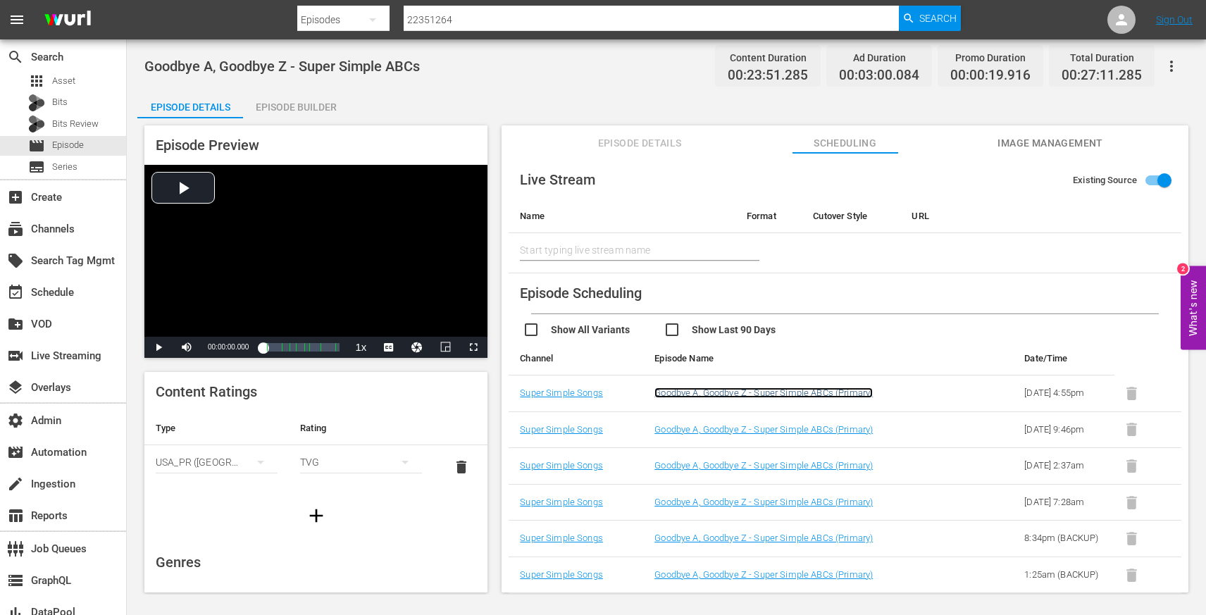
click at [697, 387] on link "Goodbye A, Goodbye Z - Super Simple ABCs (Primary)" at bounding box center [763, 392] width 218 height 11
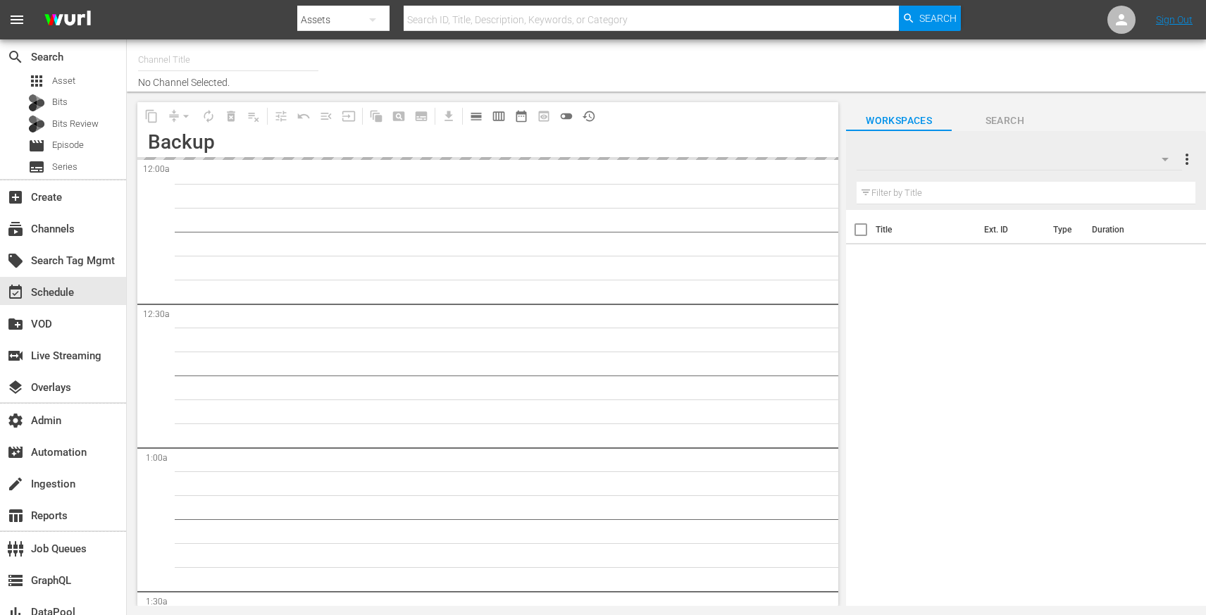
type input "Super Simple Songs (559)"
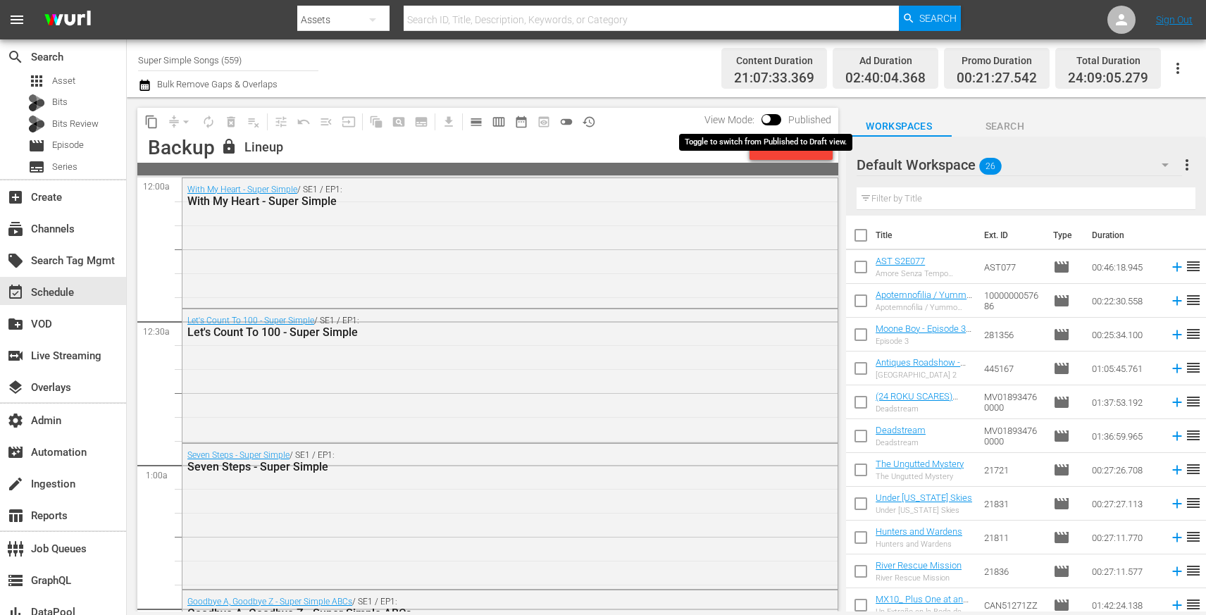
click at [769, 117] on input "checkbox" at bounding box center [766, 122] width 30 height 10
checkbox input "true"
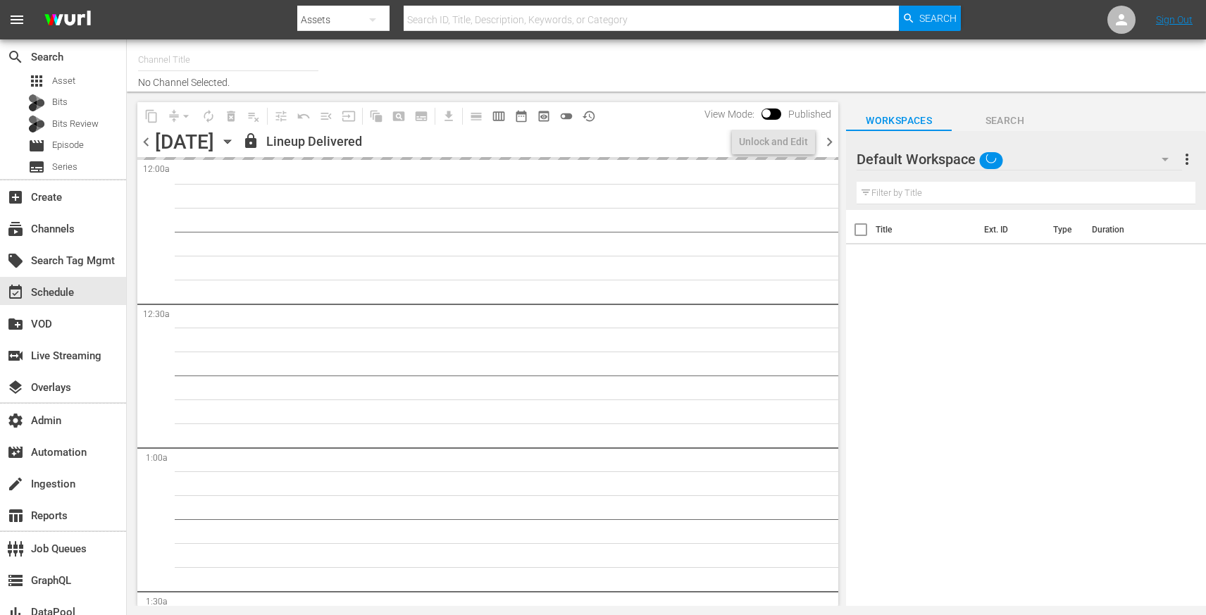
type input "Super Simple Songs (559)"
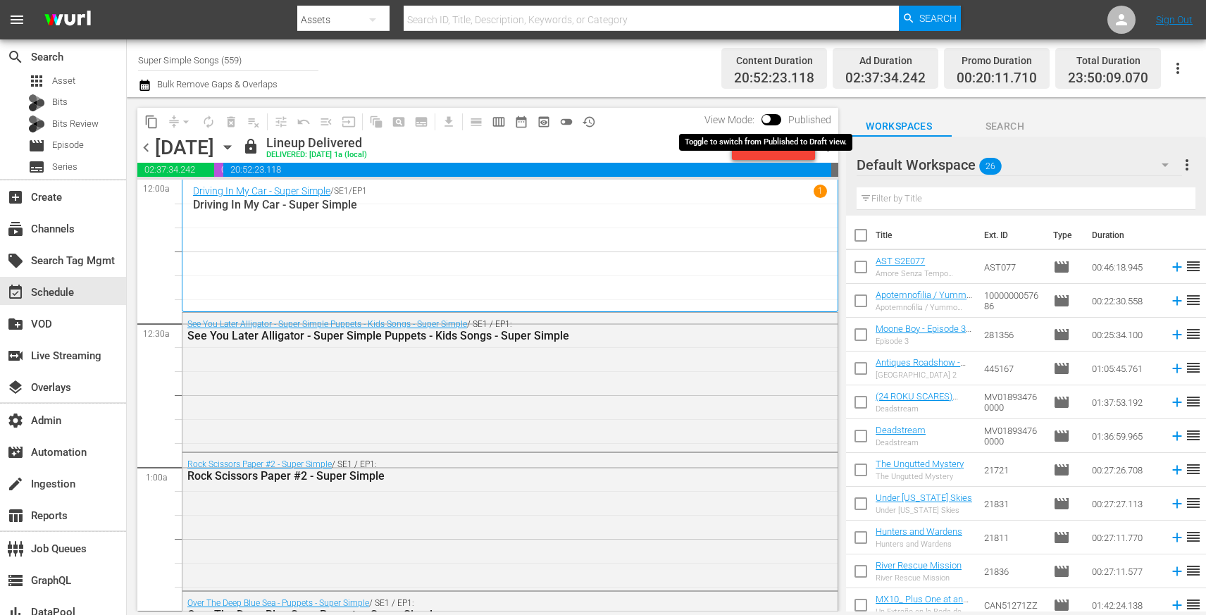
click at [769, 117] on input "checkbox" at bounding box center [766, 122] width 30 height 10
checkbox input "true"
click at [763, 155] on div "Unlock and Edit" at bounding box center [773, 147] width 69 height 25
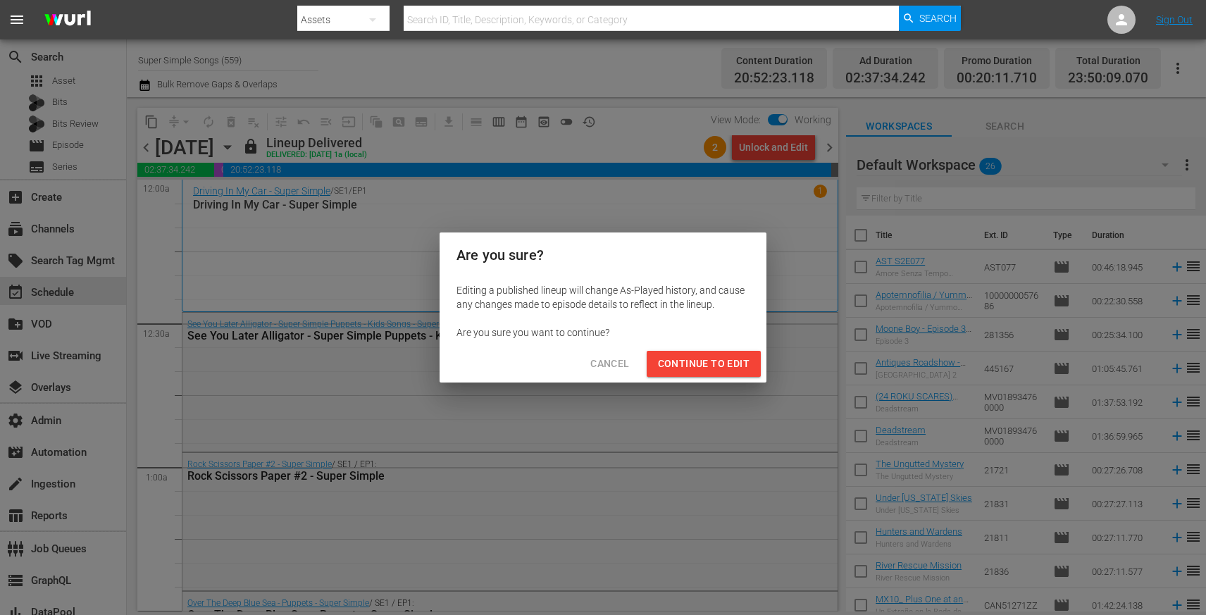
click at [732, 368] on span "Continue to Edit" at bounding box center [704, 364] width 92 height 18
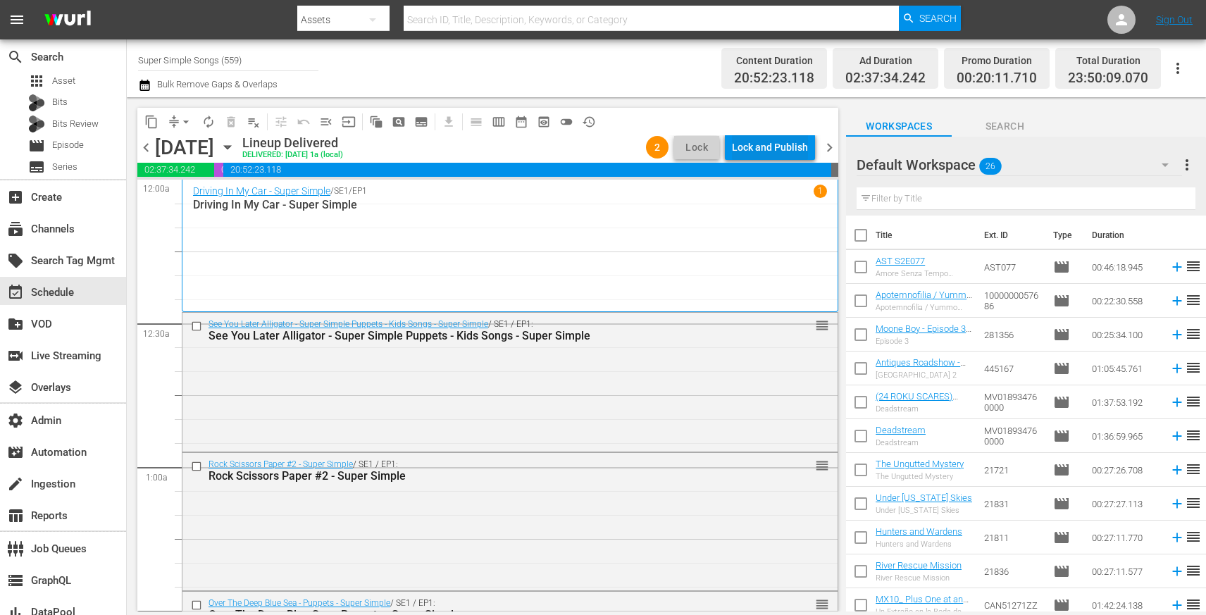
click at [781, 154] on div "Lock and Publish" at bounding box center [770, 147] width 76 height 25
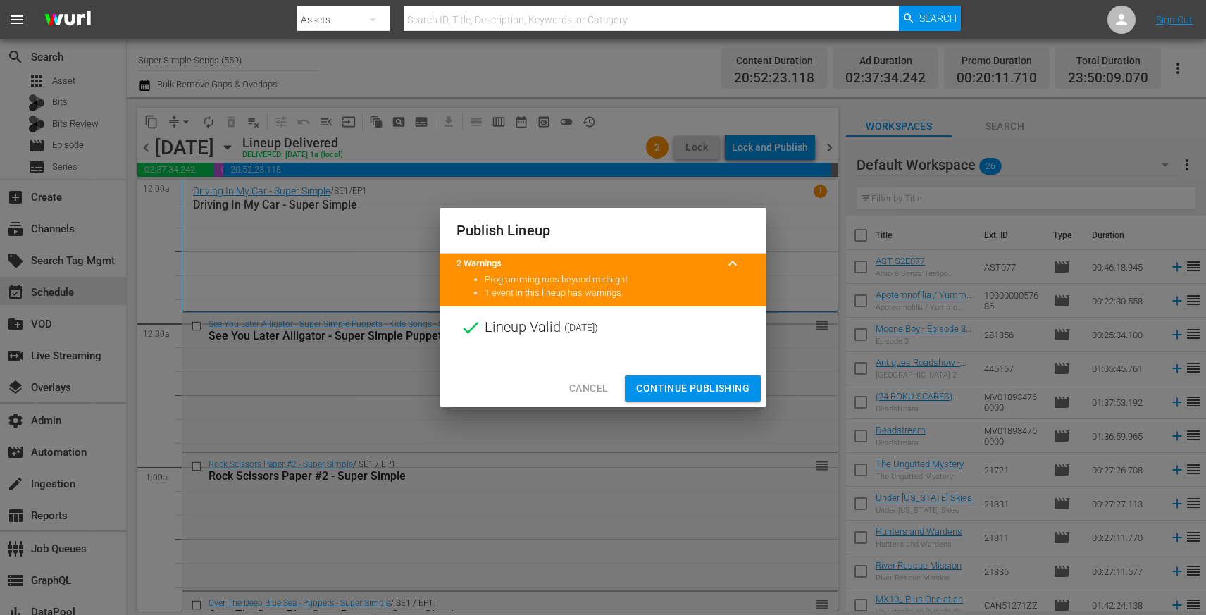
click at [709, 385] on span "Continue Publishing" at bounding box center [692, 389] width 113 height 18
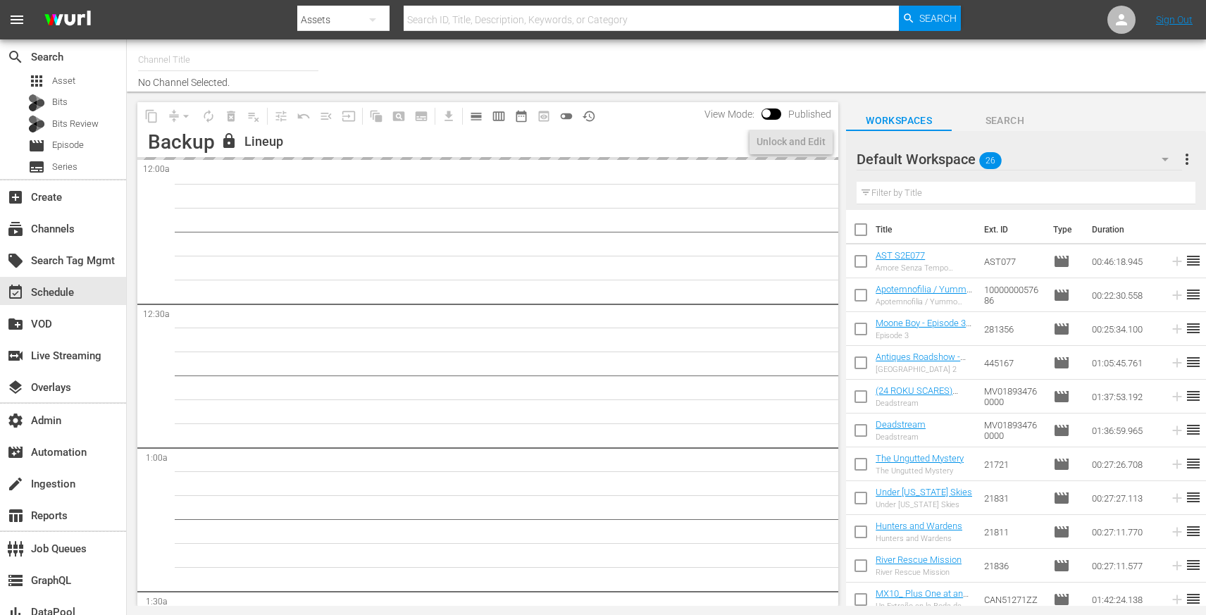
type input "Super Simple Songs (559)"
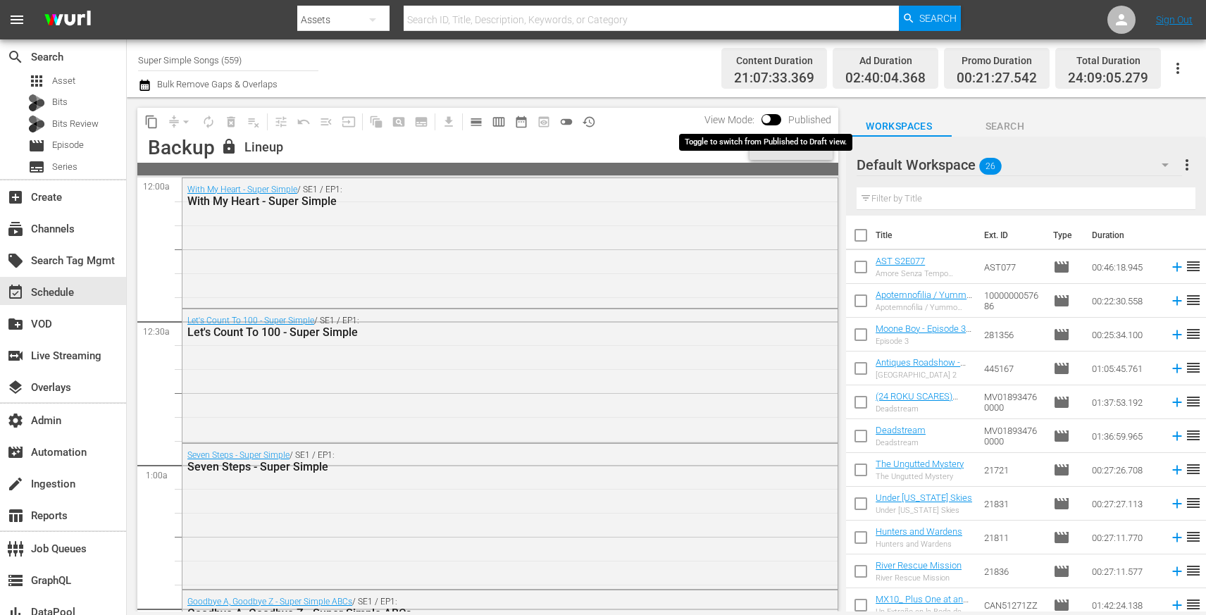
click at [769, 117] on input "checkbox" at bounding box center [766, 122] width 30 height 10
checkbox input "true"
click at [776, 151] on div "Unlock and Edit" at bounding box center [790, 147] width 69 height 25
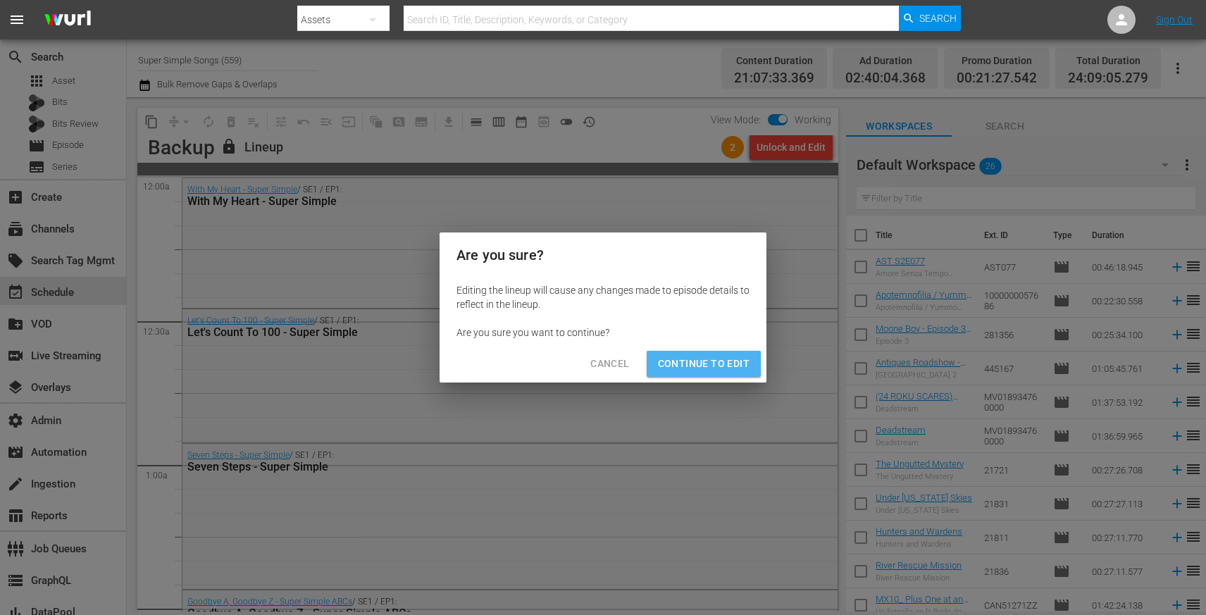
click at [729, 358] on span "Continue to Edit" at bounding box center [704, 364] width 92 height 18
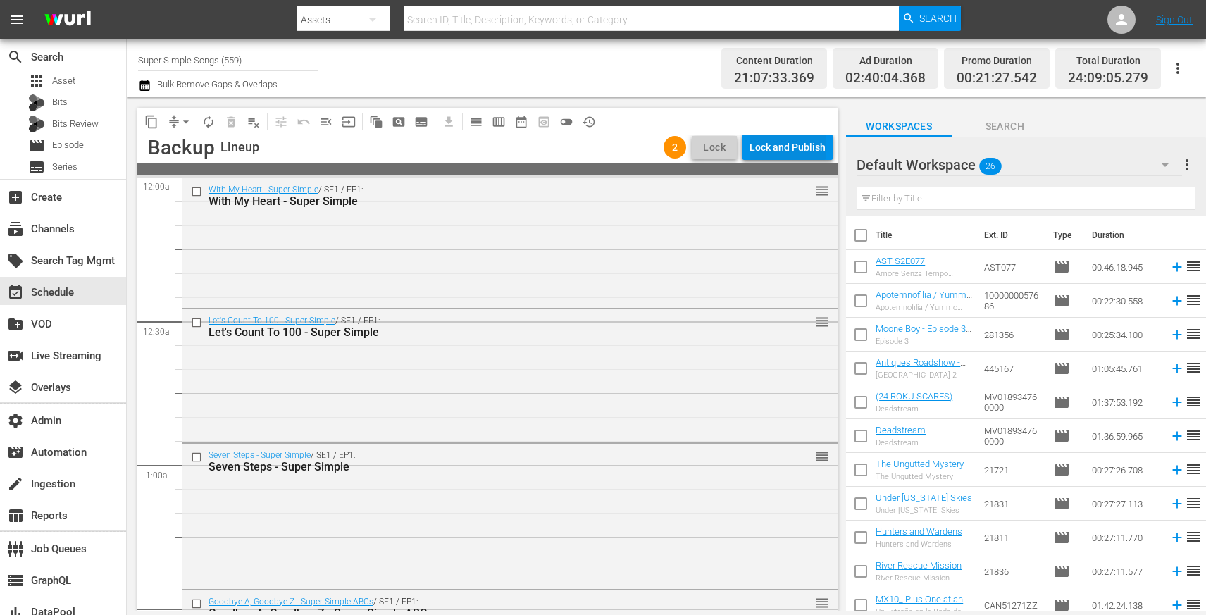
click at [792, 153] on div "Lock and Publish" at bounding box center [787, 147] width 76 height 25
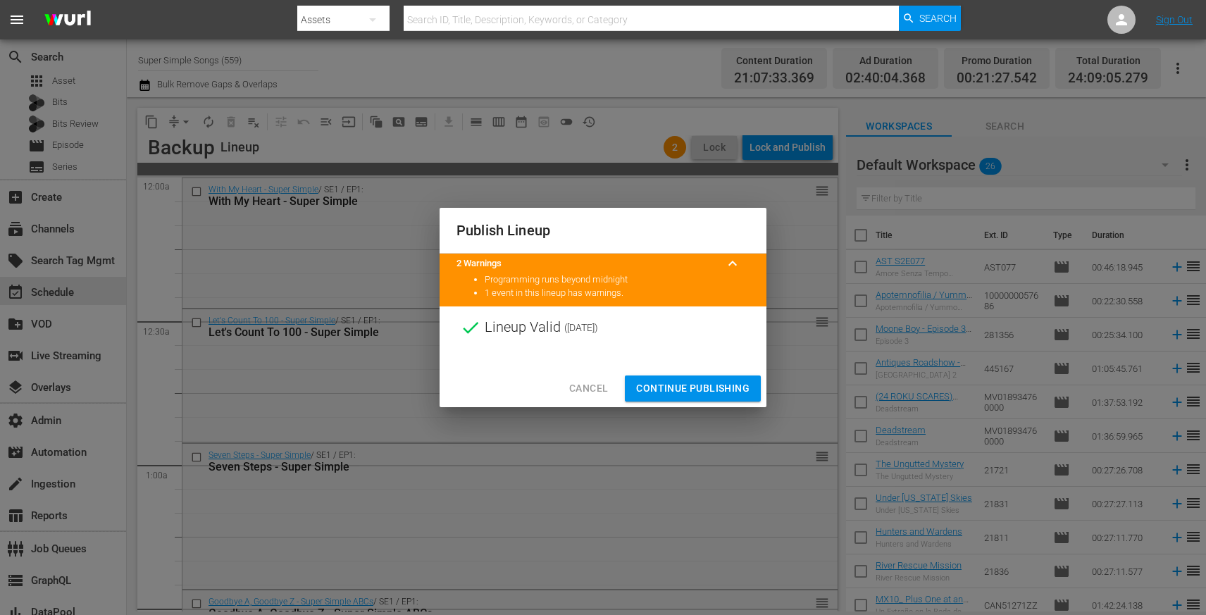
click at [702, 385] on span "Continue Publishing" at bounding box center [692, 389] width 113 height 18
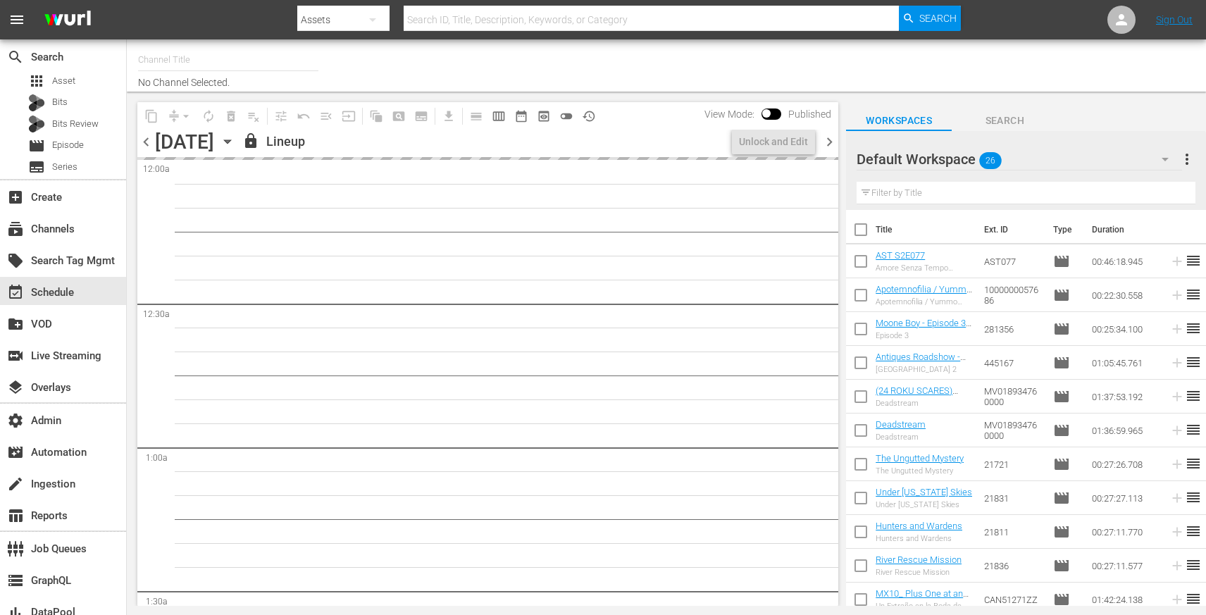
type input "Super Simple Songs (559)"
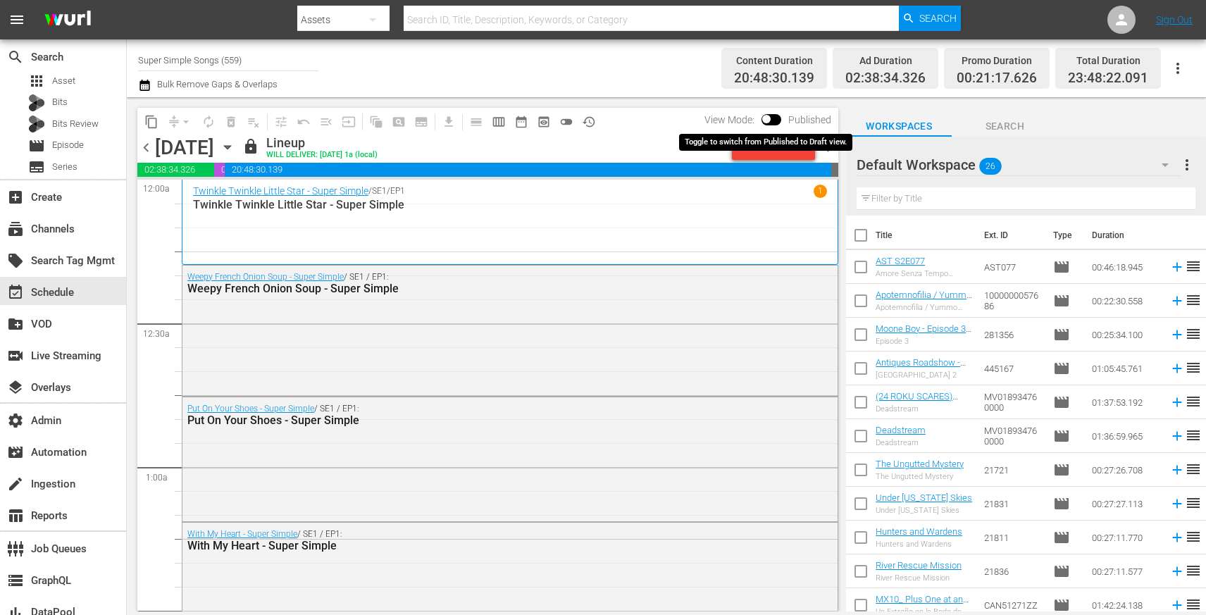
click at [769, 117] on input "checkbox" at bounding box center [766, 122] width 30 height 10
checkbox input "true"
click at [782, 154] on div "Unlock and Edit" at bounding box center [773, 147] width 69 height 25
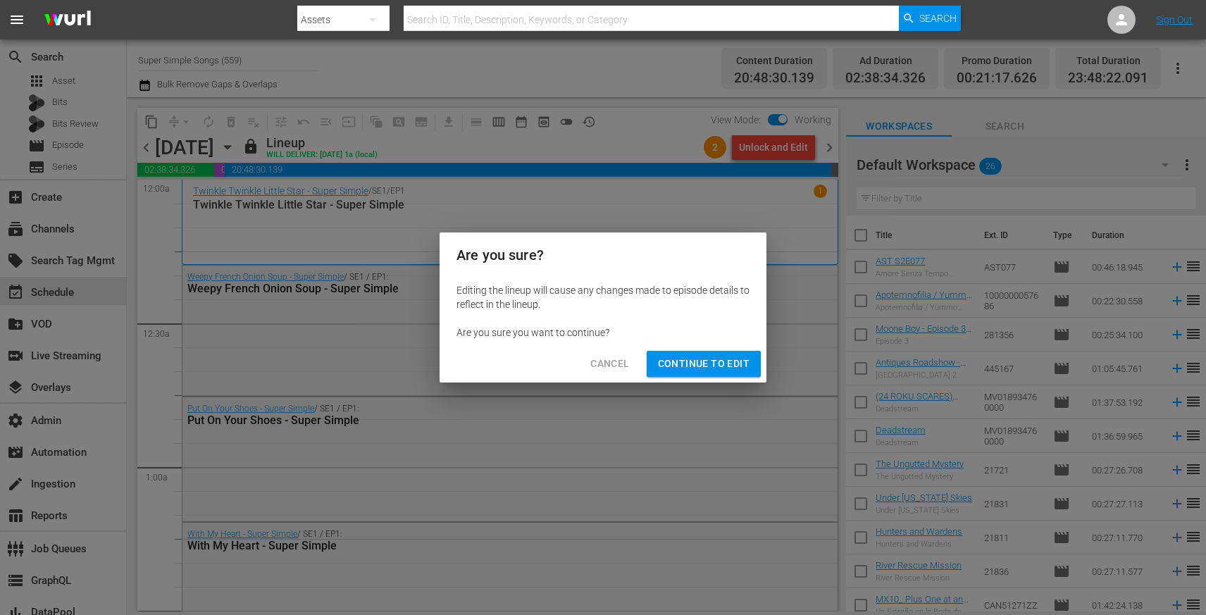
click at [709, 363] on span "Continue to Edit" at bounding box center [704, 364] width 92 height 18
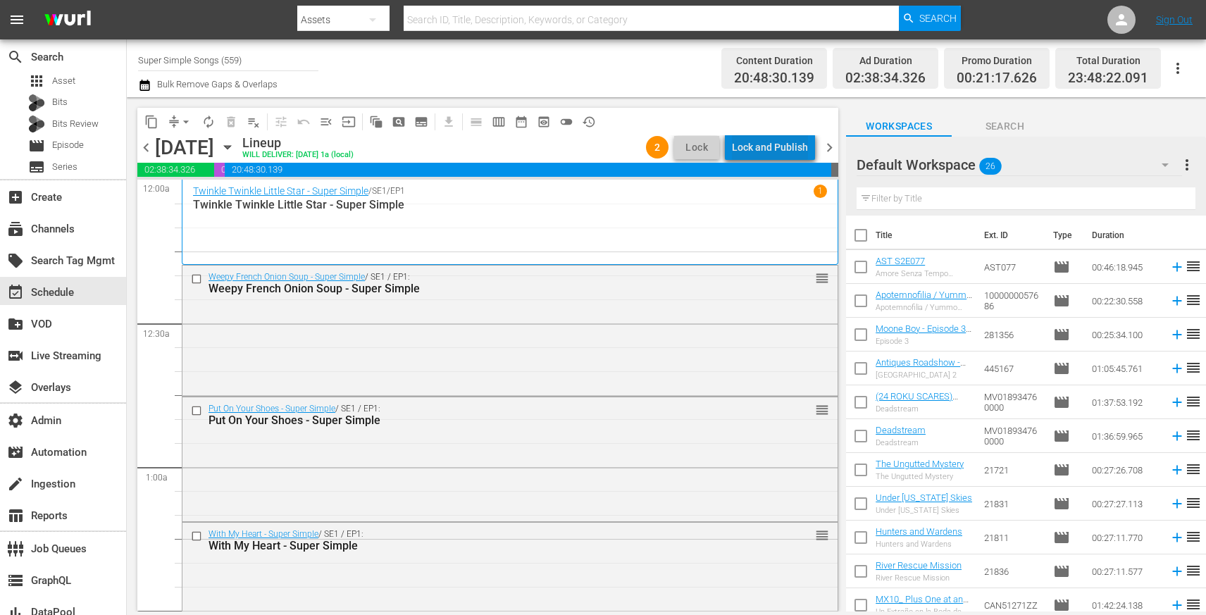
click at [785, 154] on div "Lock and Publish" at bounding box center [770, 147] width 76 height 25
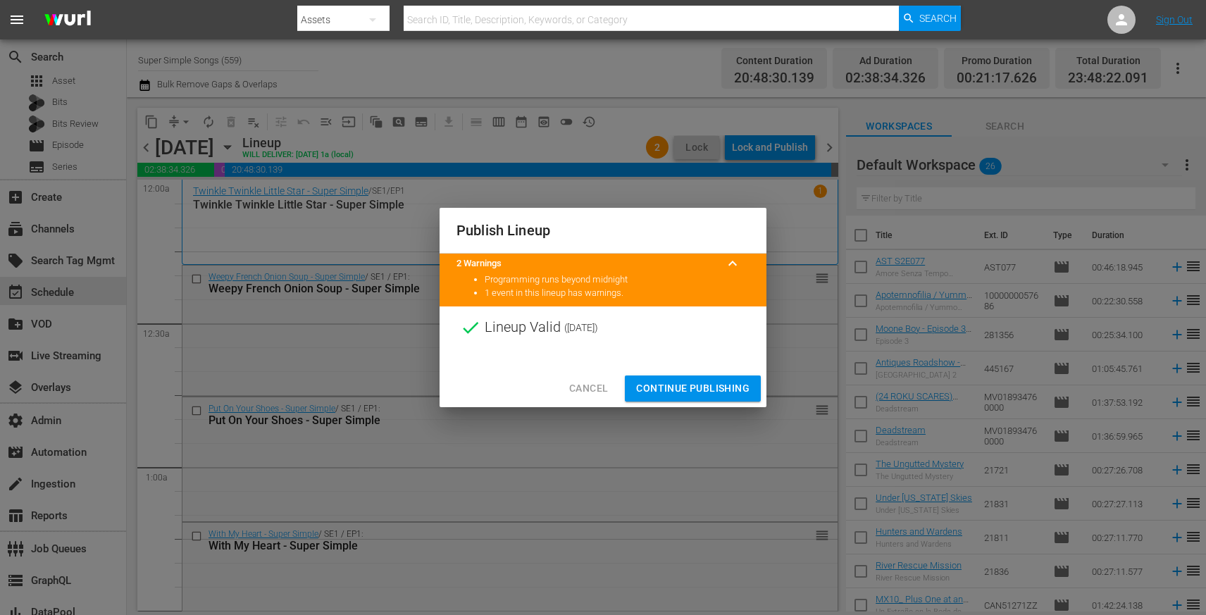
click at [711, 382] on span "Continue Publishing" at bounding box center [692, 389] width 113 height 18
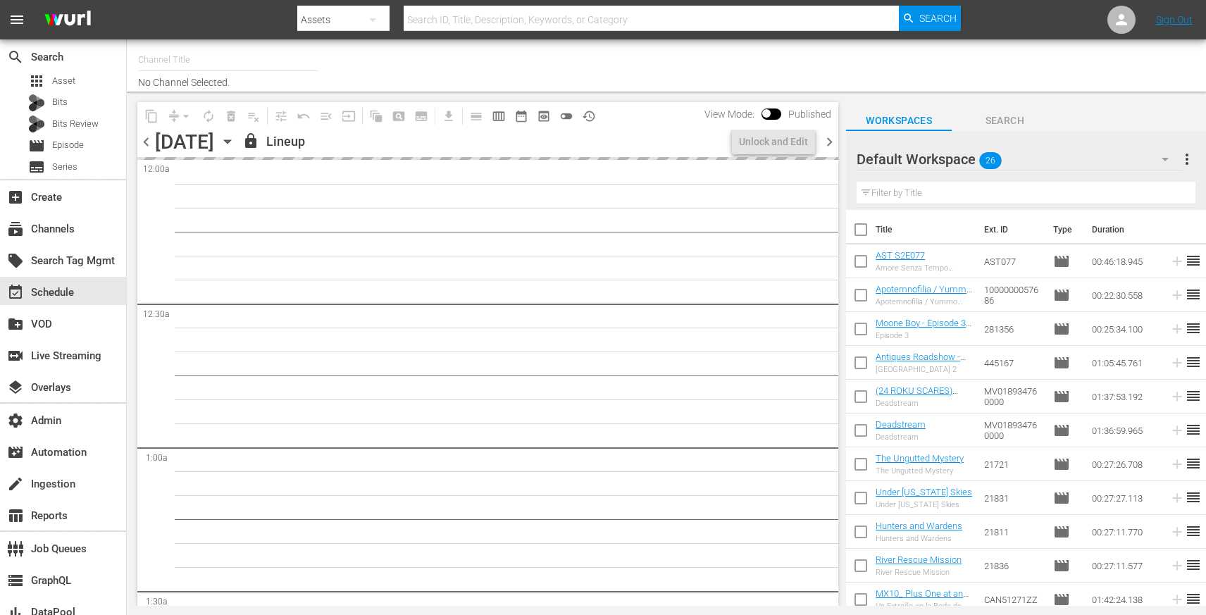
type input "Super Simple Songs (559)"
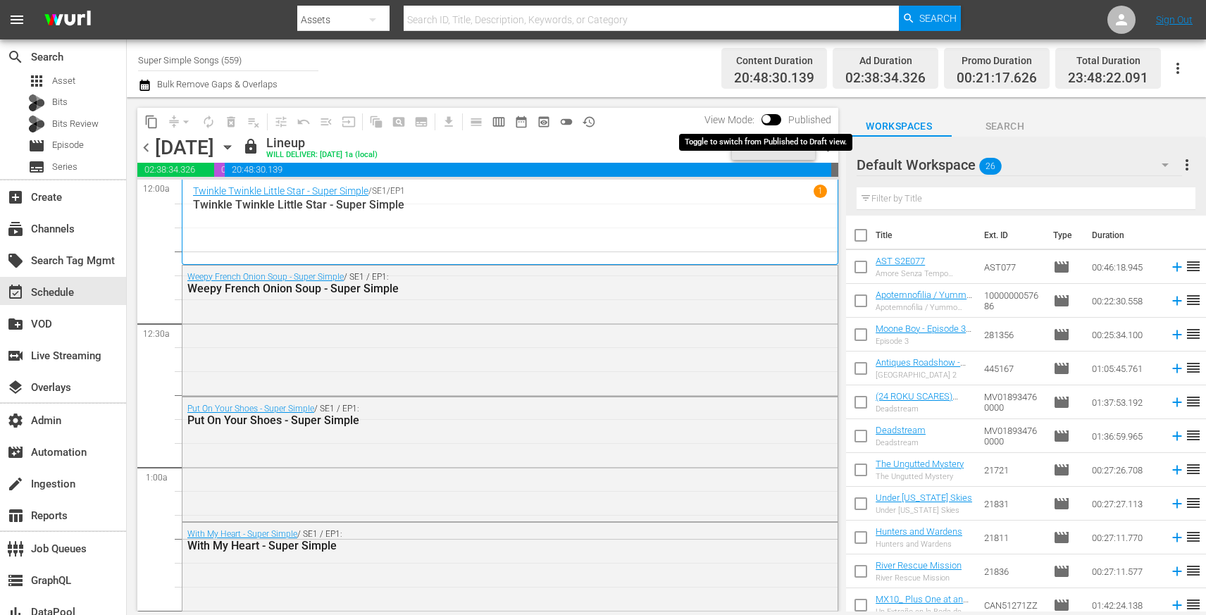
click at [769, 117] on input "checkbox" at bounding box center [766, 122] width 30 height 10
checkbox input "true"
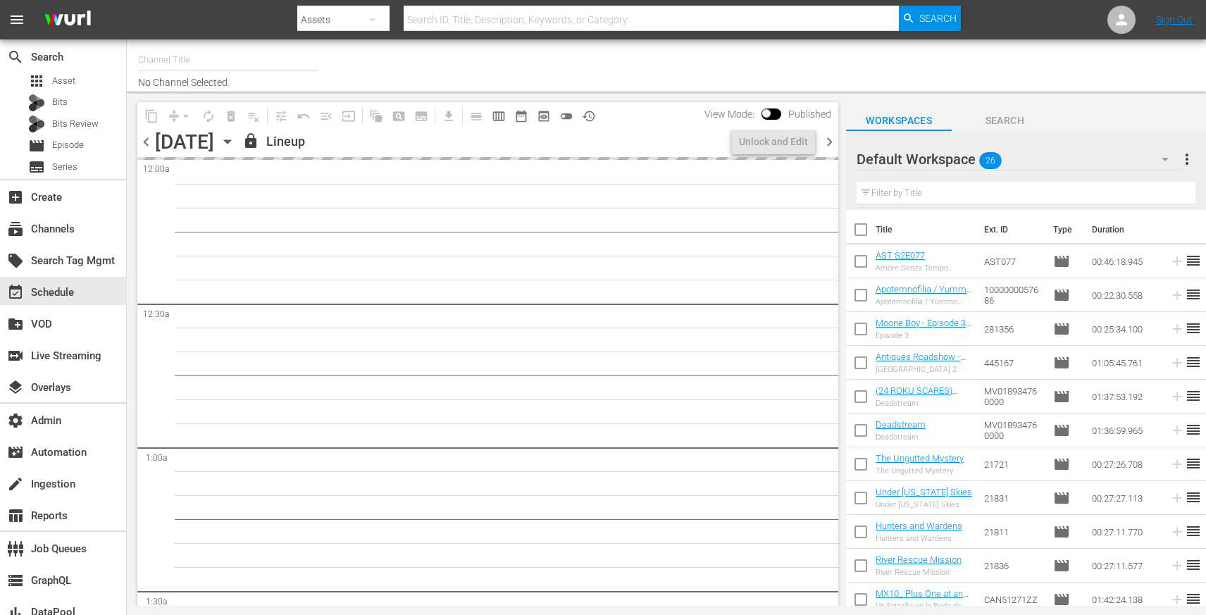
type input "Super Simple Songs (559)"
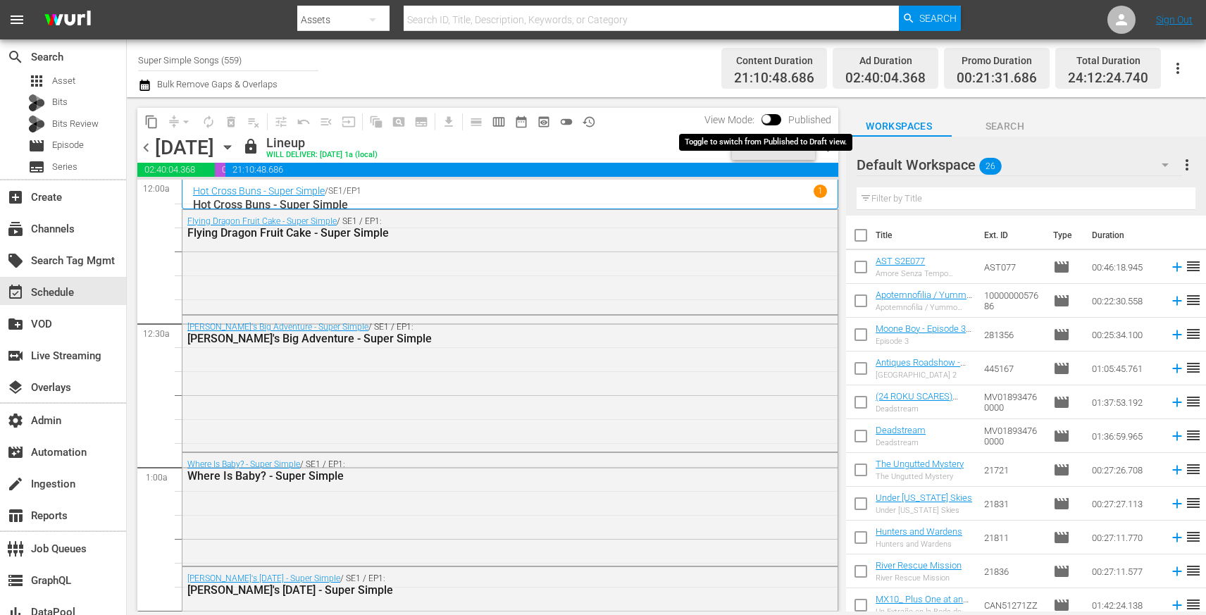
click at [769, 117] on input "checkbox" at bounding box center [766, 122] width 30 height 10
checkbox input "true"
click at [762, 149] on div "Unlock and Edit" at bounding box center [773, 147] width 69 height 25
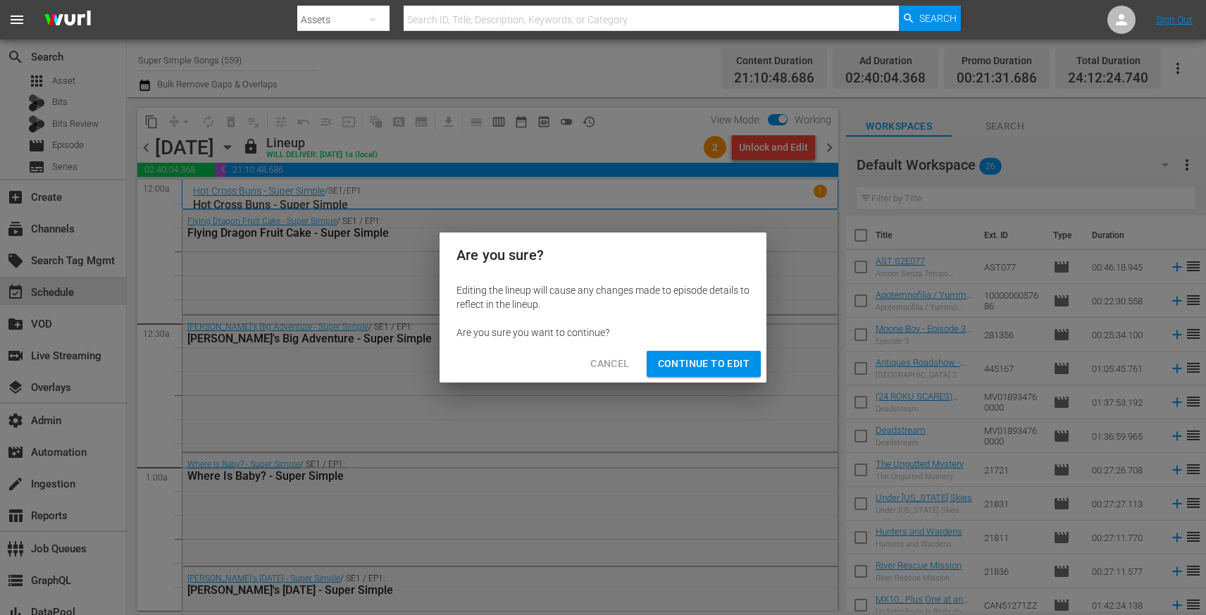
click at [718, 358] on span "Continue to Edit" at bounding box center [704, 364] width 92 height 18
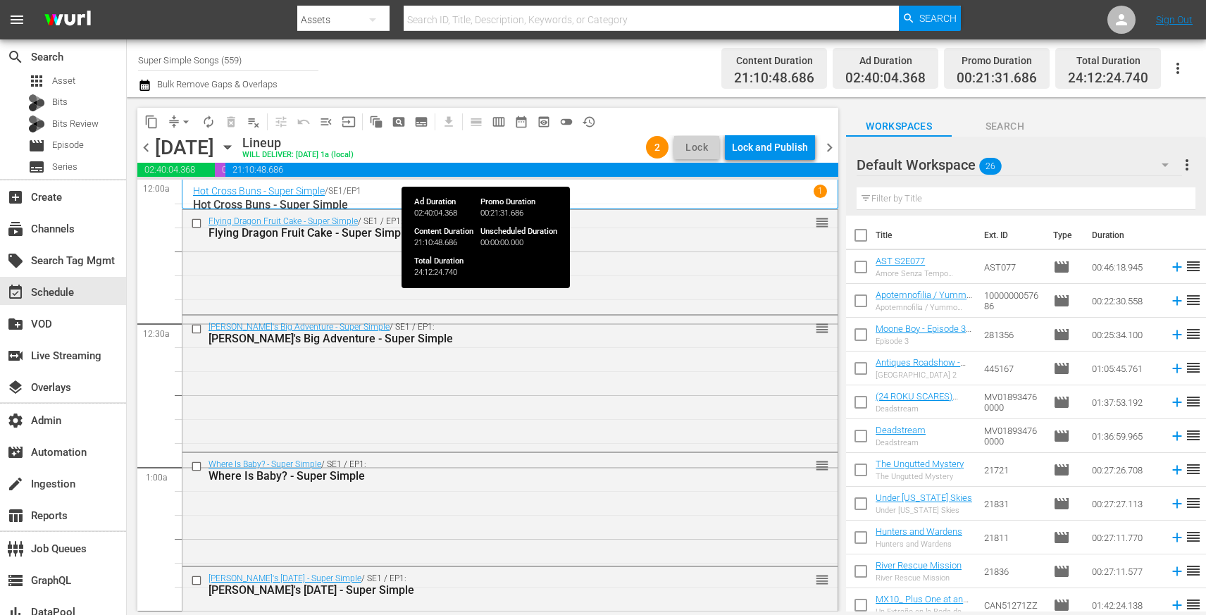
click at [768, 165] on span "21:10:48.686" at bounding box center [531, 170] width 613 height 14
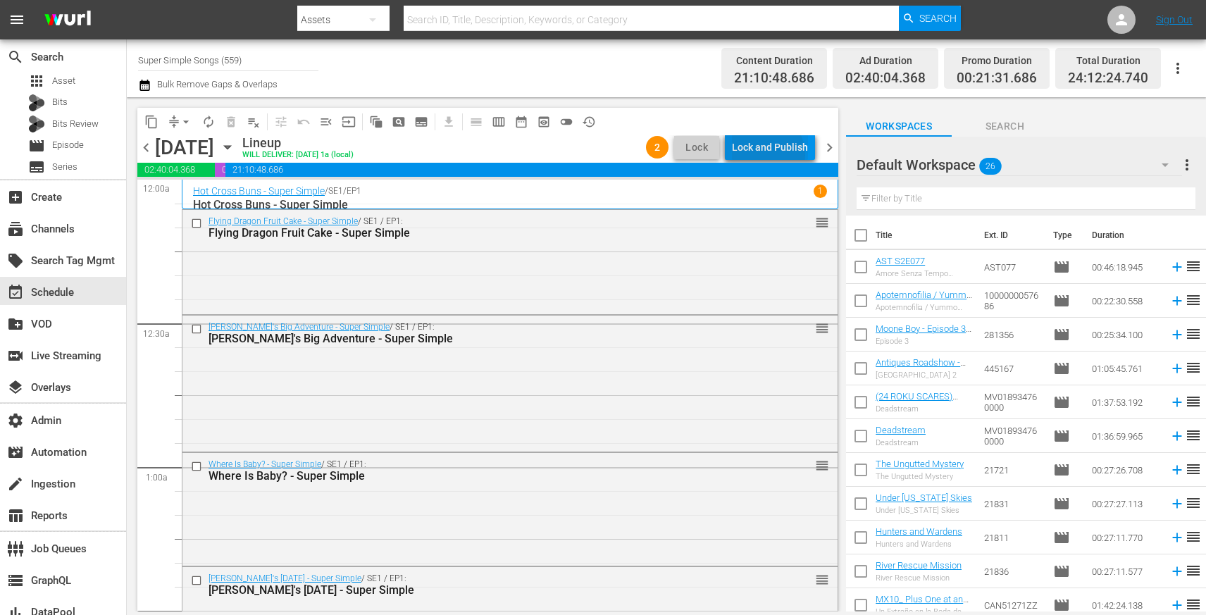
click at [769, 154] on div "Lock and Publish" at bounding box center [770, 147] width 76 height 25
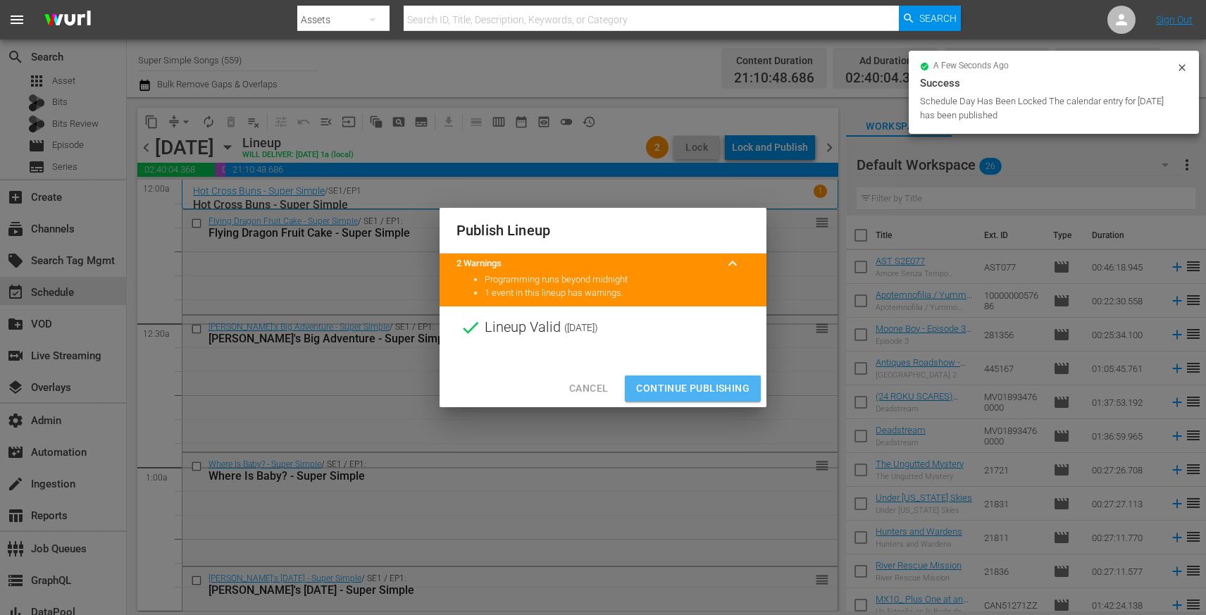
click at [716, 389] on span "Continue Publishing" at bounding box center [692, 389] width 113 height 18
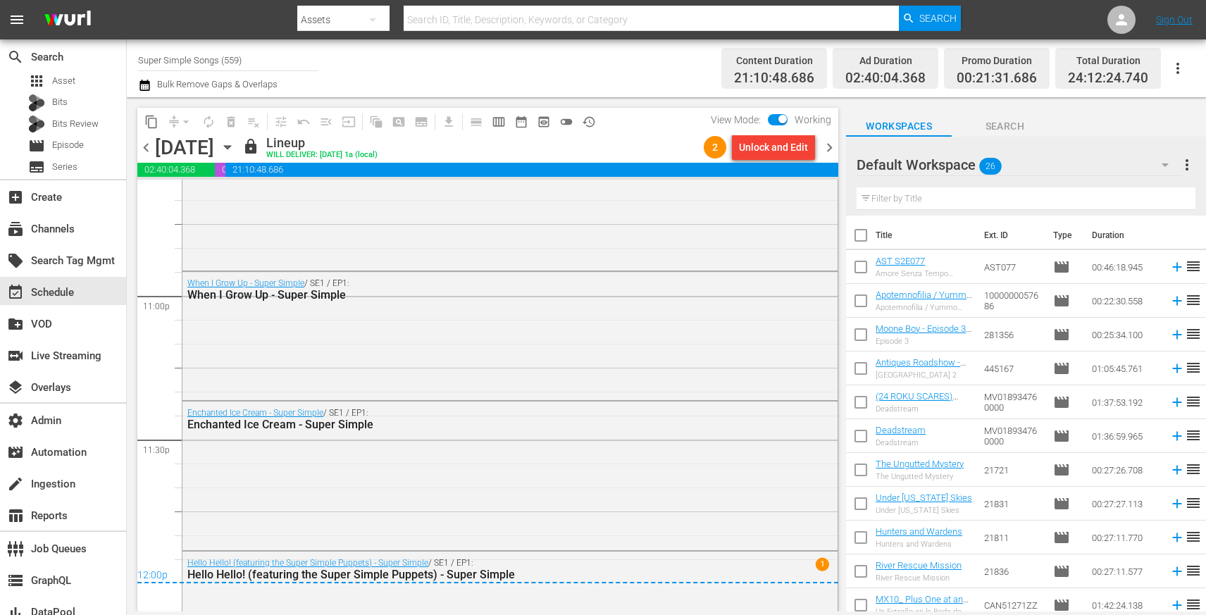
scroll to position [6553, 0]
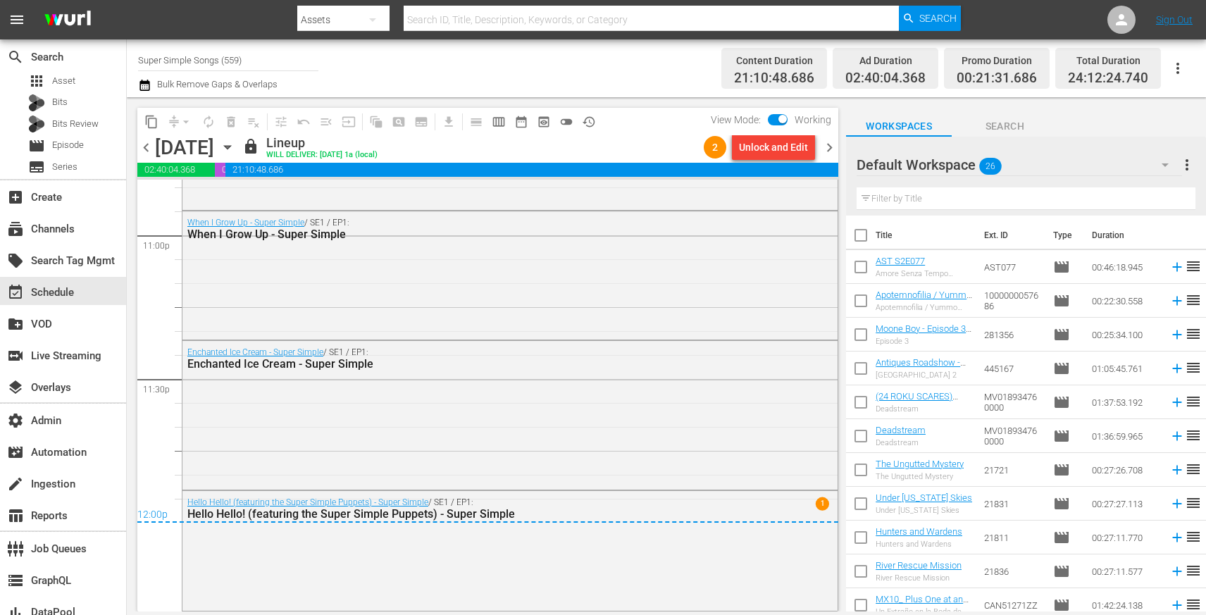
click at [828, 149] on span "chevron_right" at bounding box center [829, 148] width 18 height 18
